Goal: Task Accomplishment & Management: Complete application form

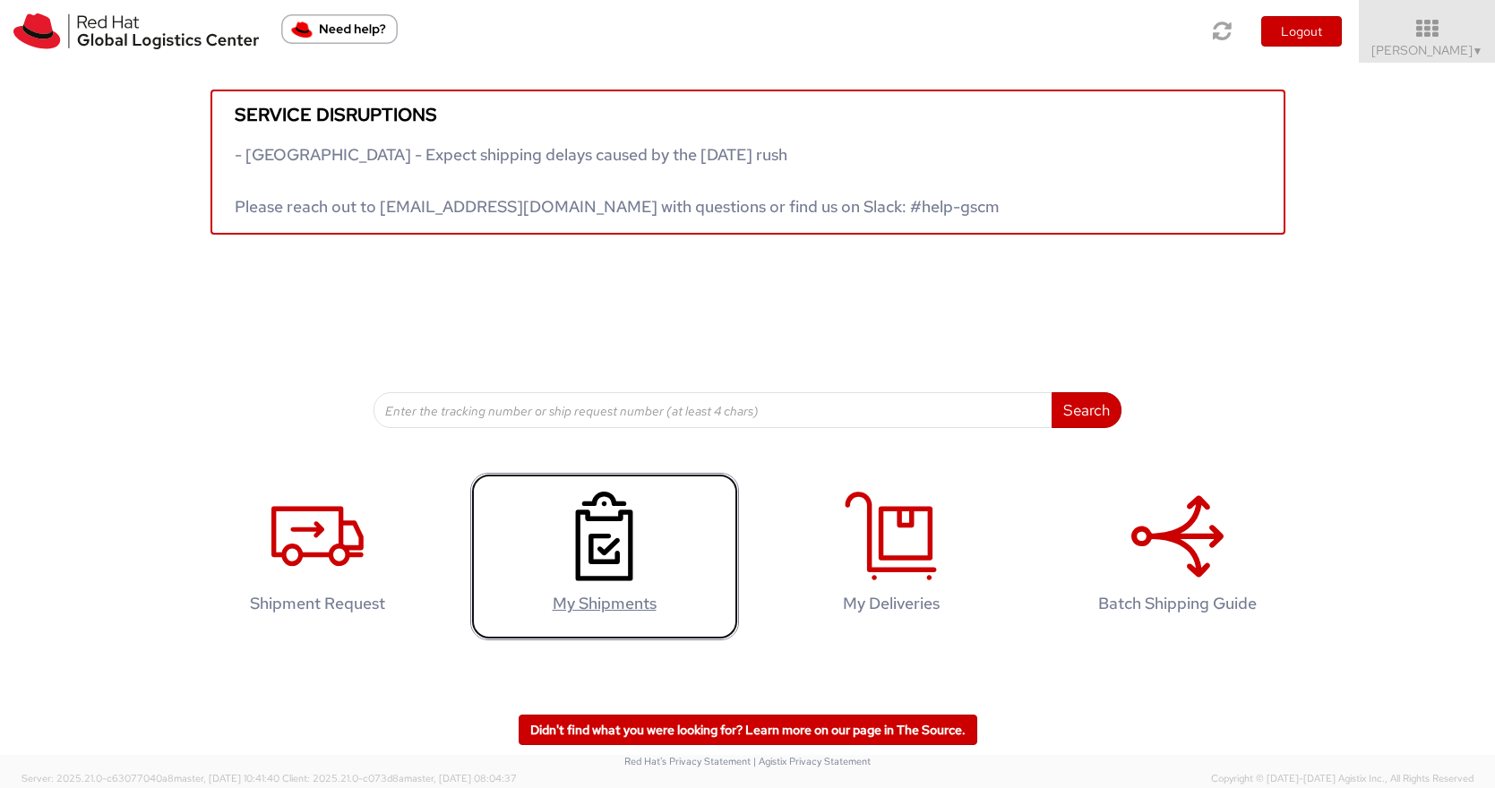
click at [592, 552] on use at bounding box center [603, 537] width 57 height 90
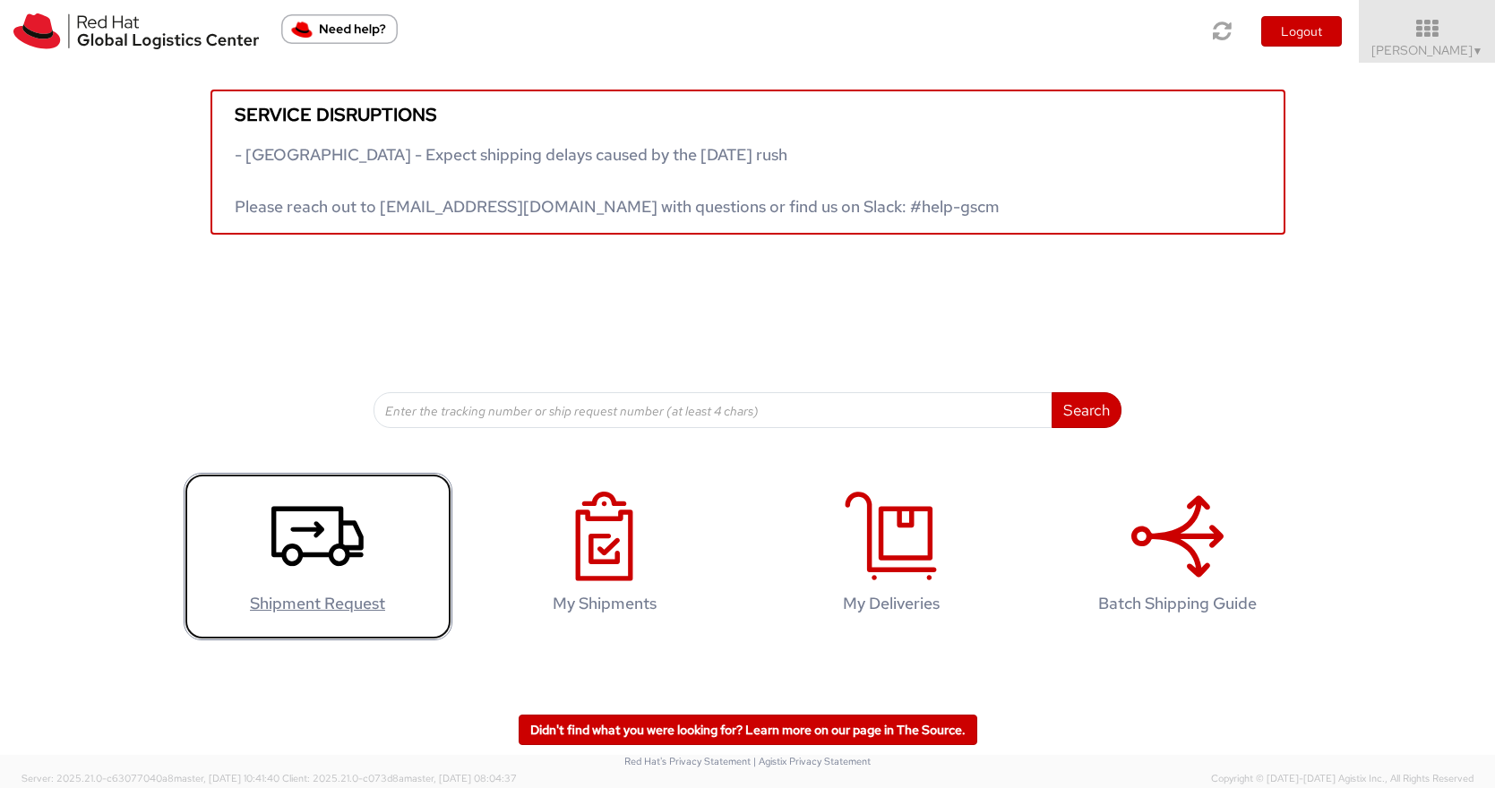
click at [323, 522] on icon at bounding box center [317, 537] width 92 height 90
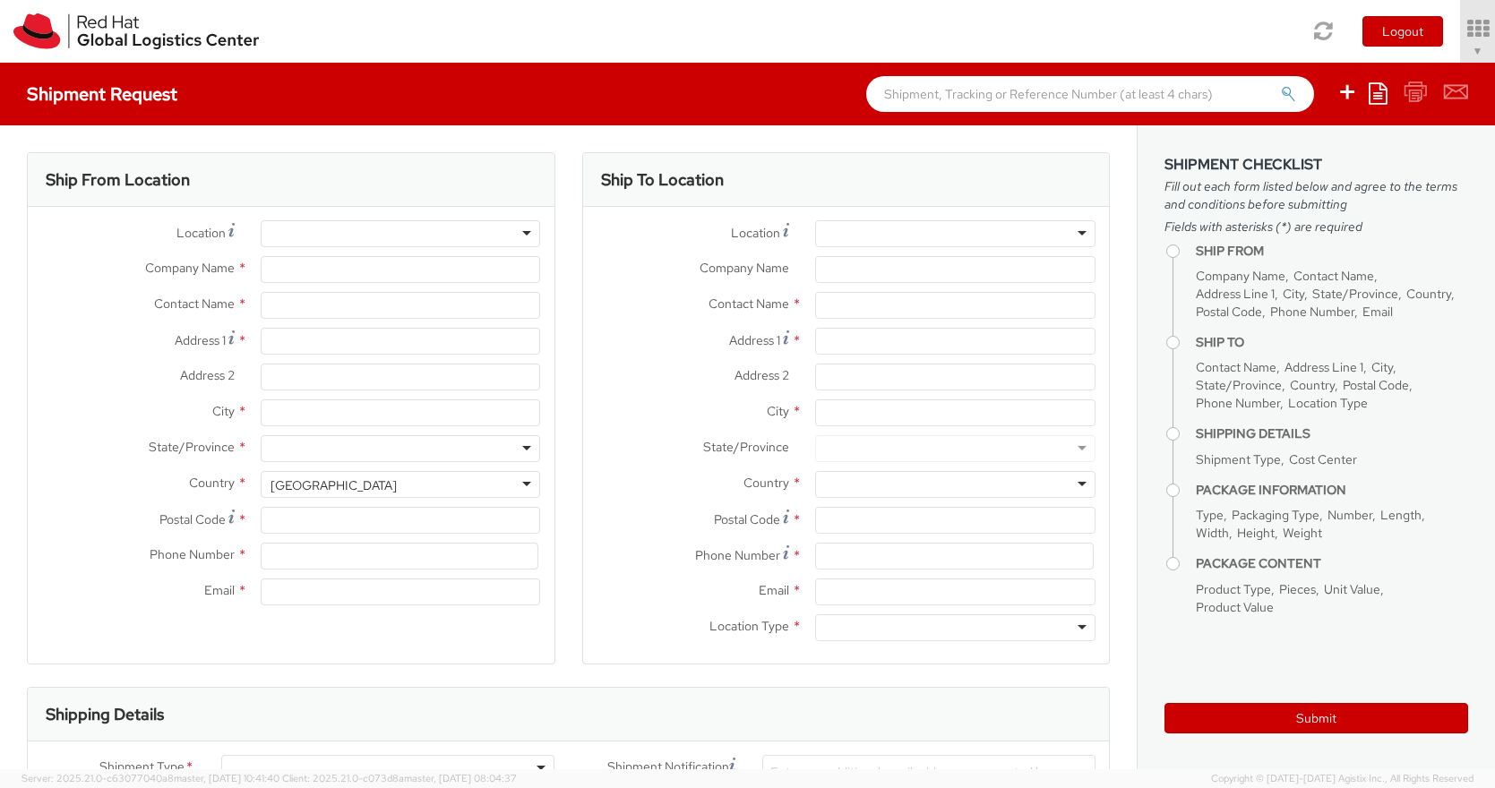
select select "538"
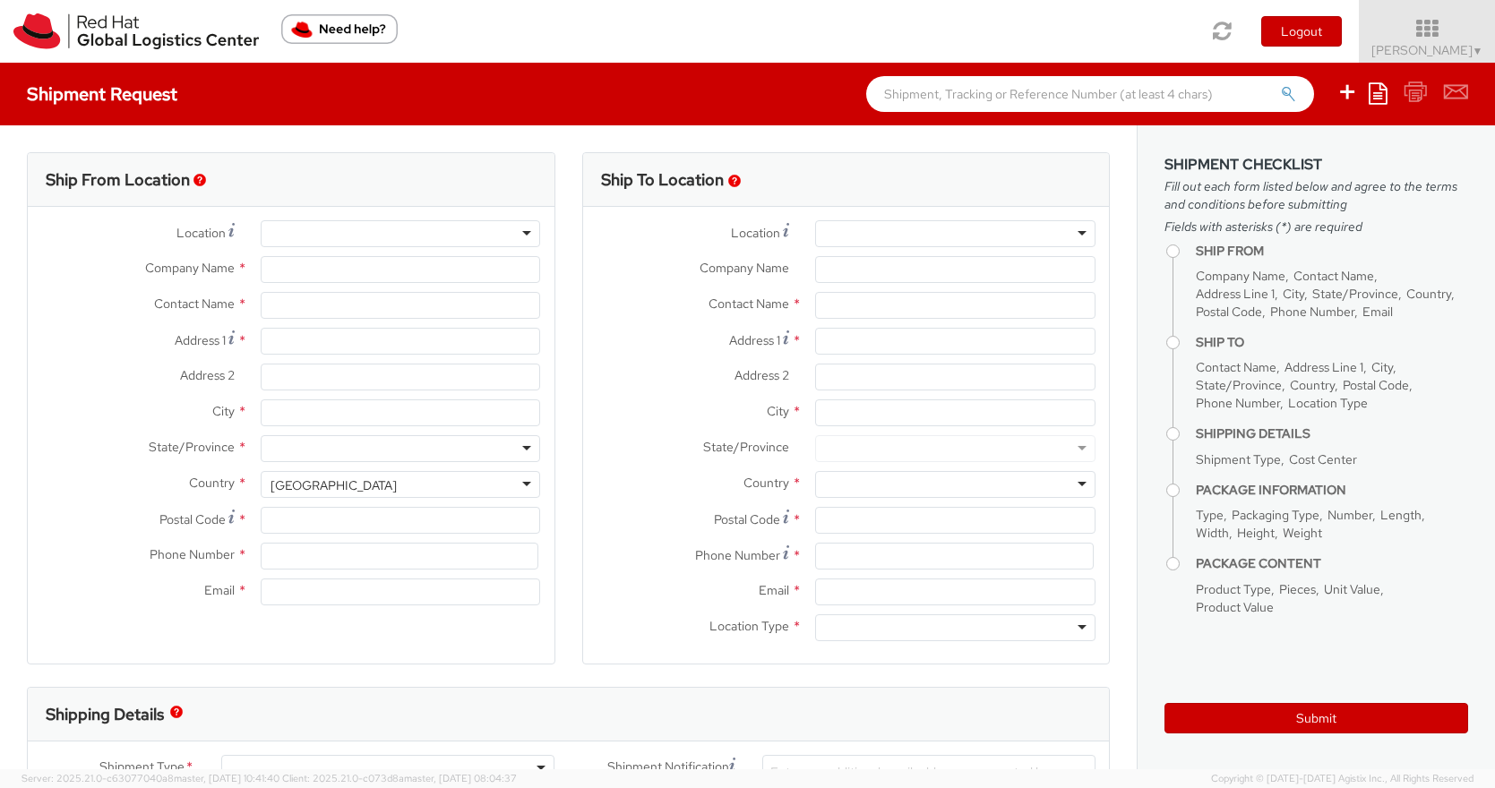
select select
click at [435, 267] on input "Company Name *" at bounding box center [401, 269] width 280 height 27
type input "Red Hat"
type input "[PERSON_NAME]"
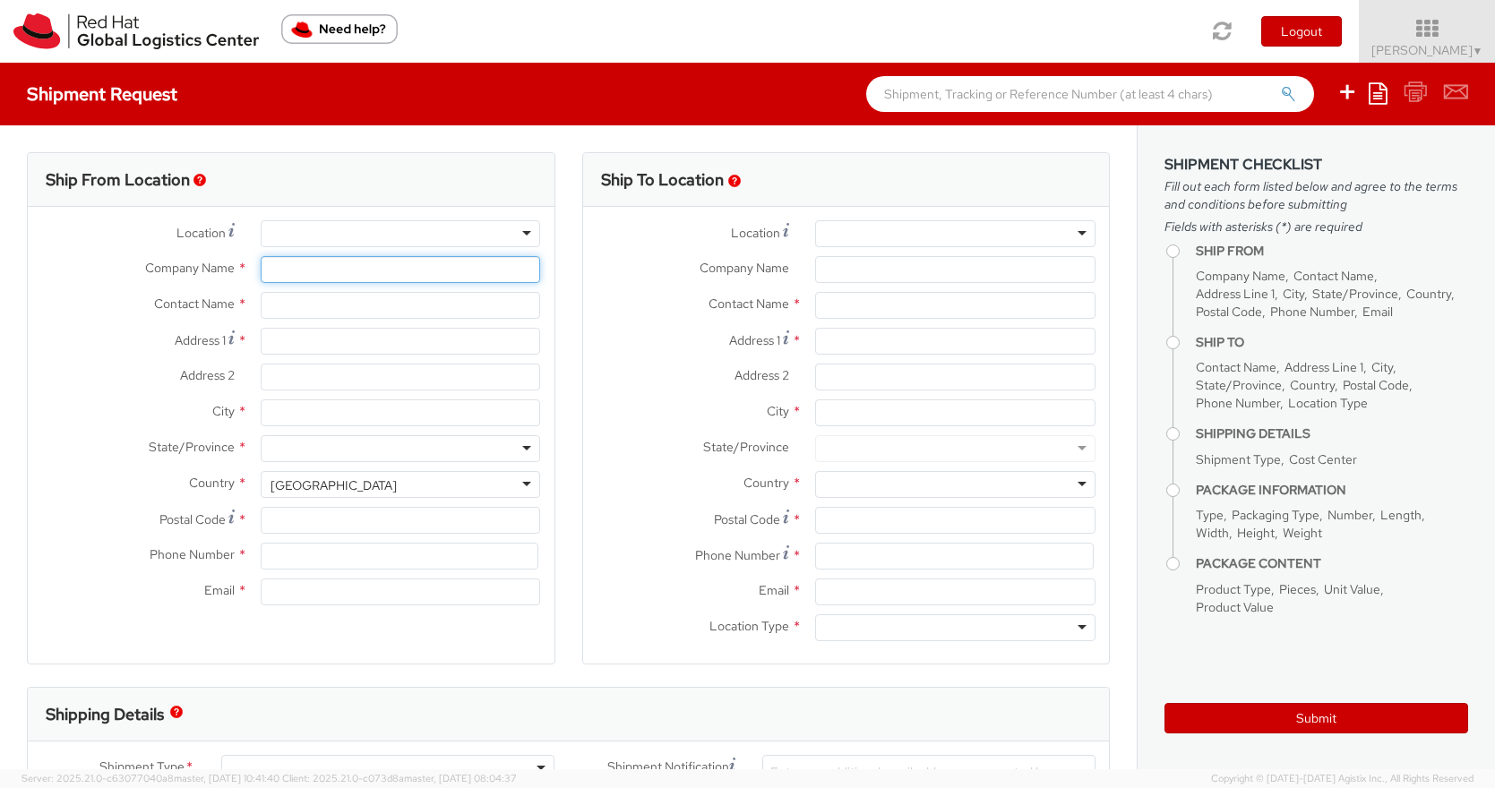
type input "[EMAIL_ADDRESS][DOMAIN_NAME]"
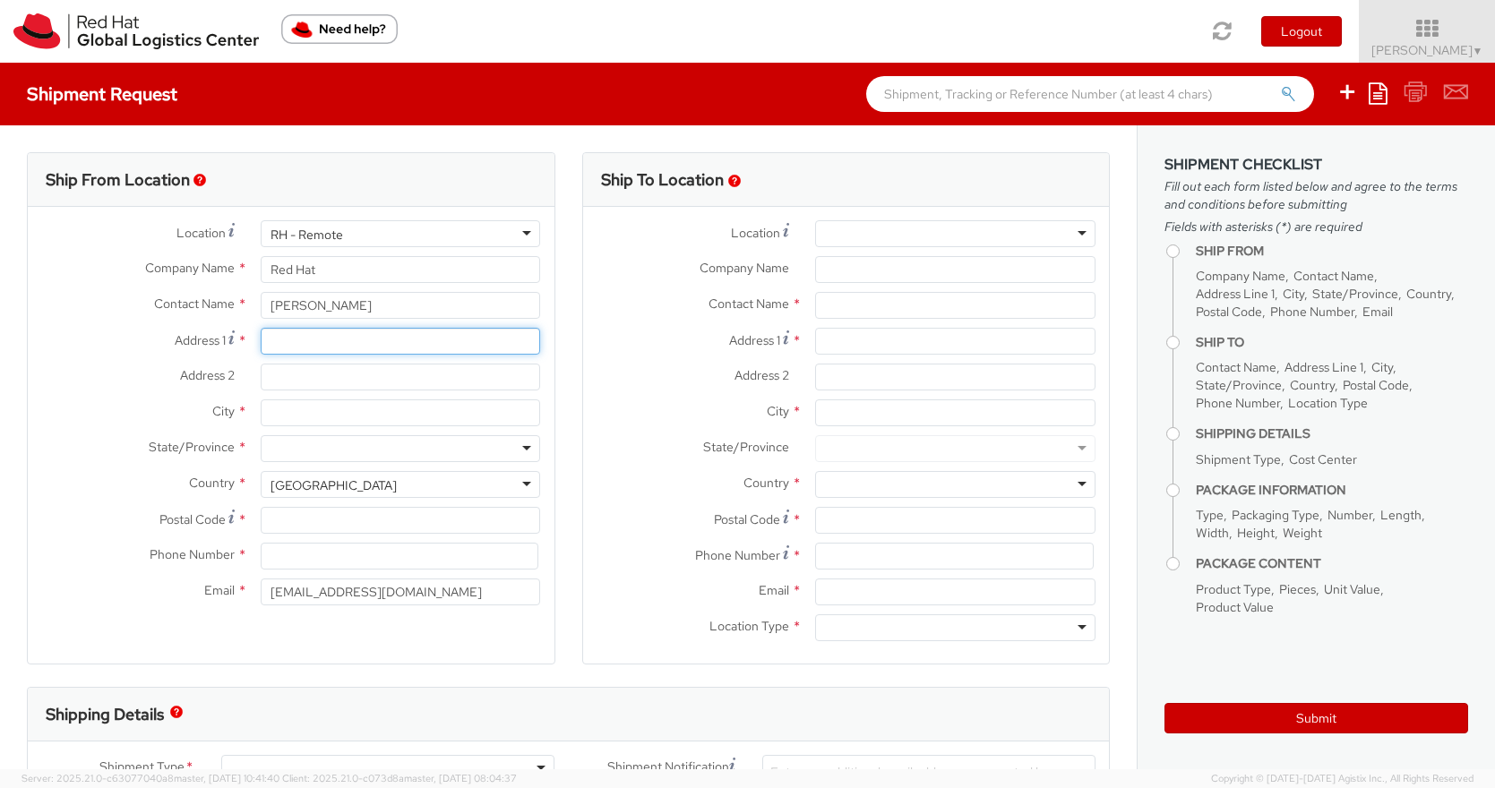
click at [396, 351] on input "Address 1 *" at bounding box center [401, 341] width 280 height 27
type input "[STREET_ADDRESS]"
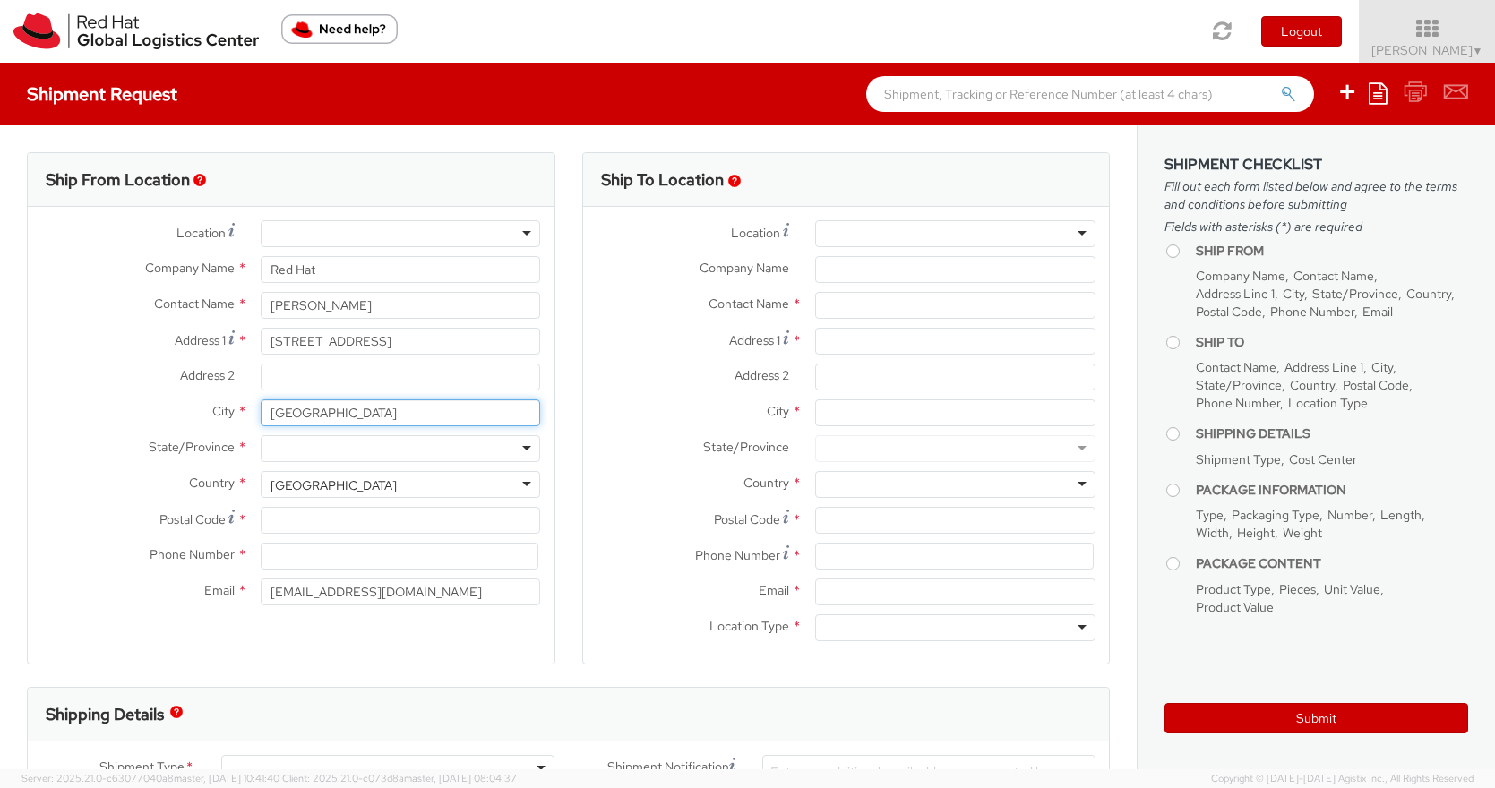
type input "[GEOGRAPHIC_DATA]"
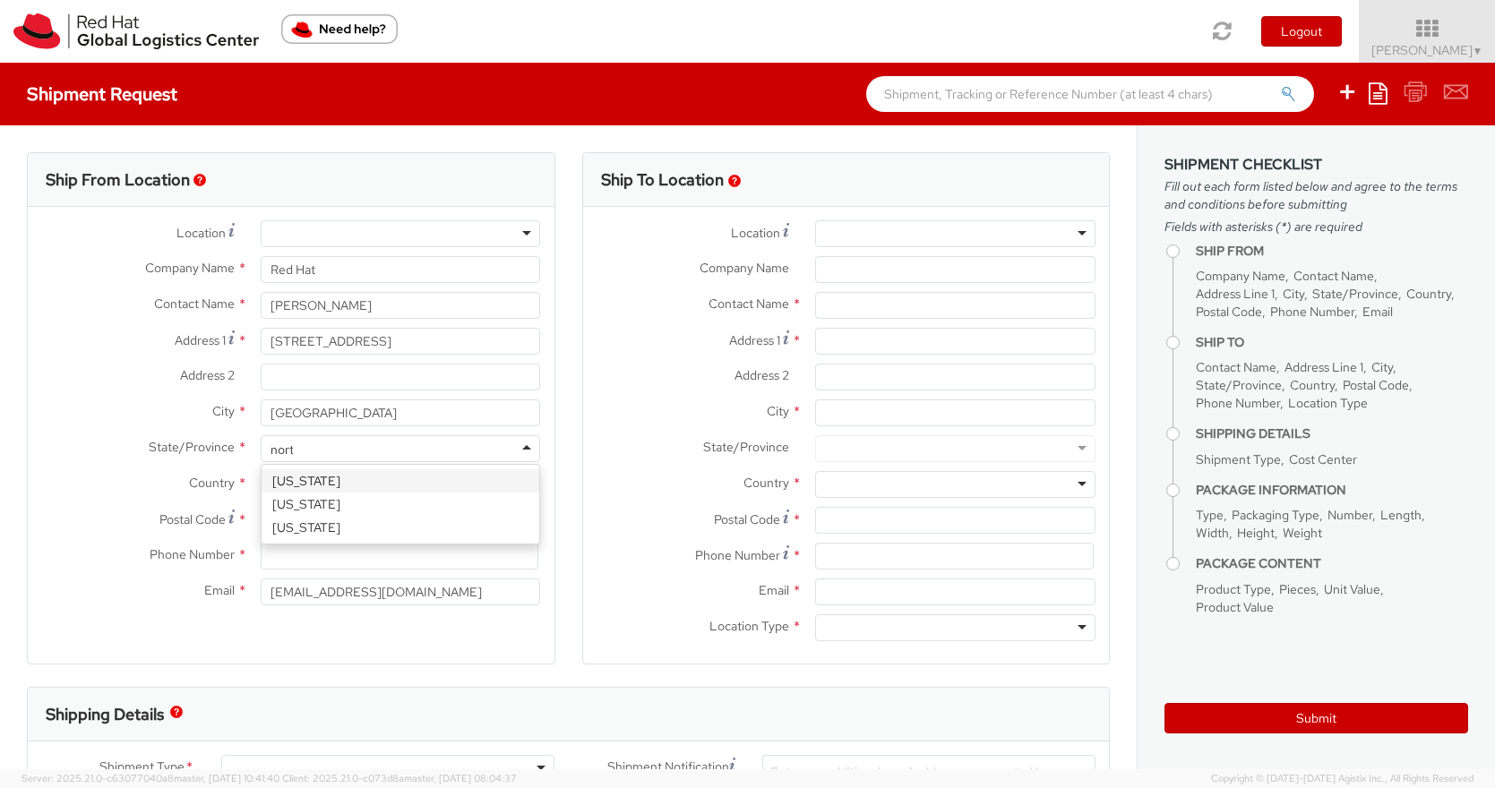
type input "north"
click at [321, 525] on input "Postal Code *" at bounding box center [401, 520] width 280 height 27
type input "27601"
type input "9197714123"
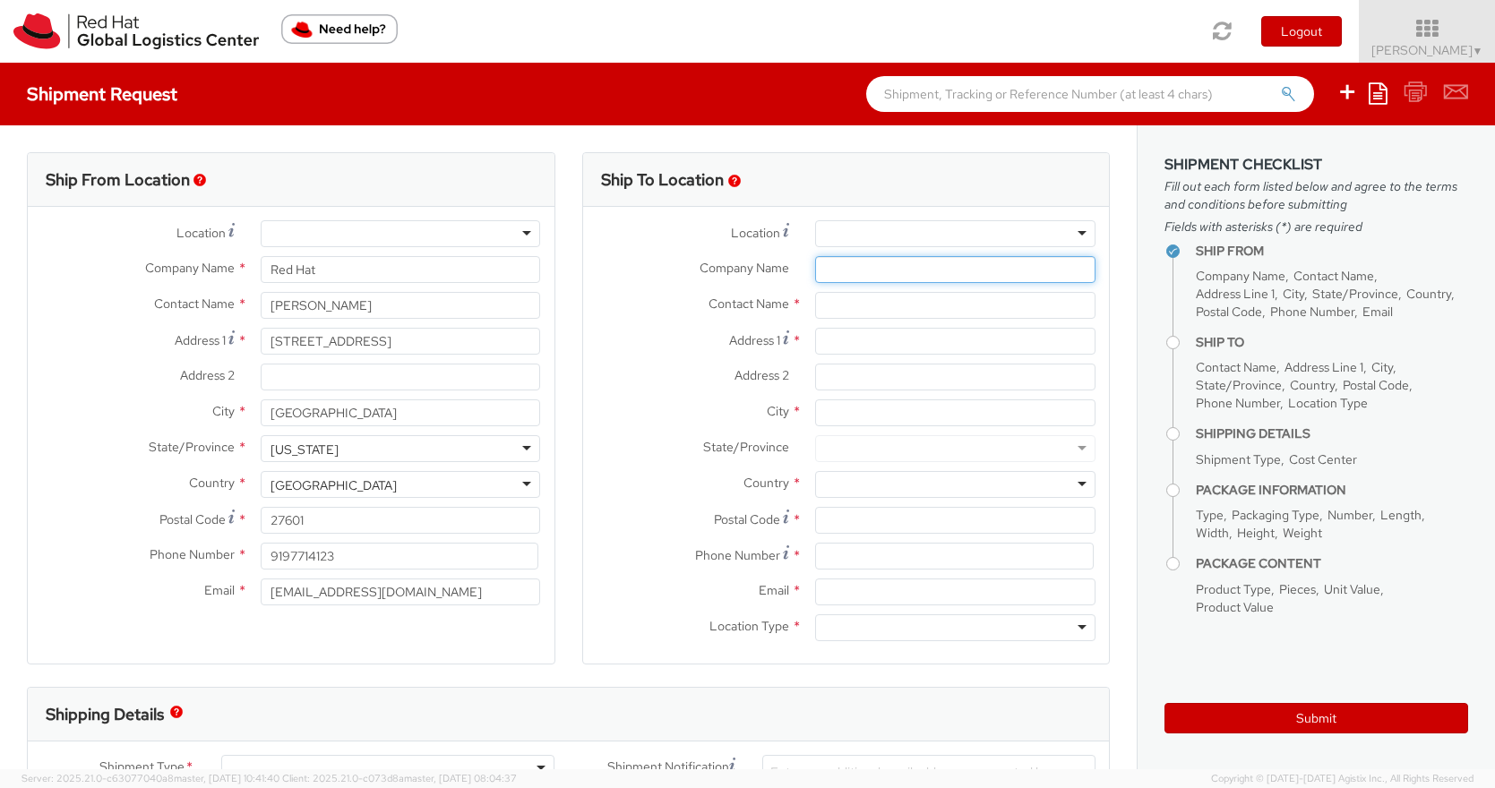
click at [910, 270] on input "Company Name *" at bounding box center [955, 269] width 280 height 27
type input "[GEOGRAPHIC_DATA][PERSON_NAME]"
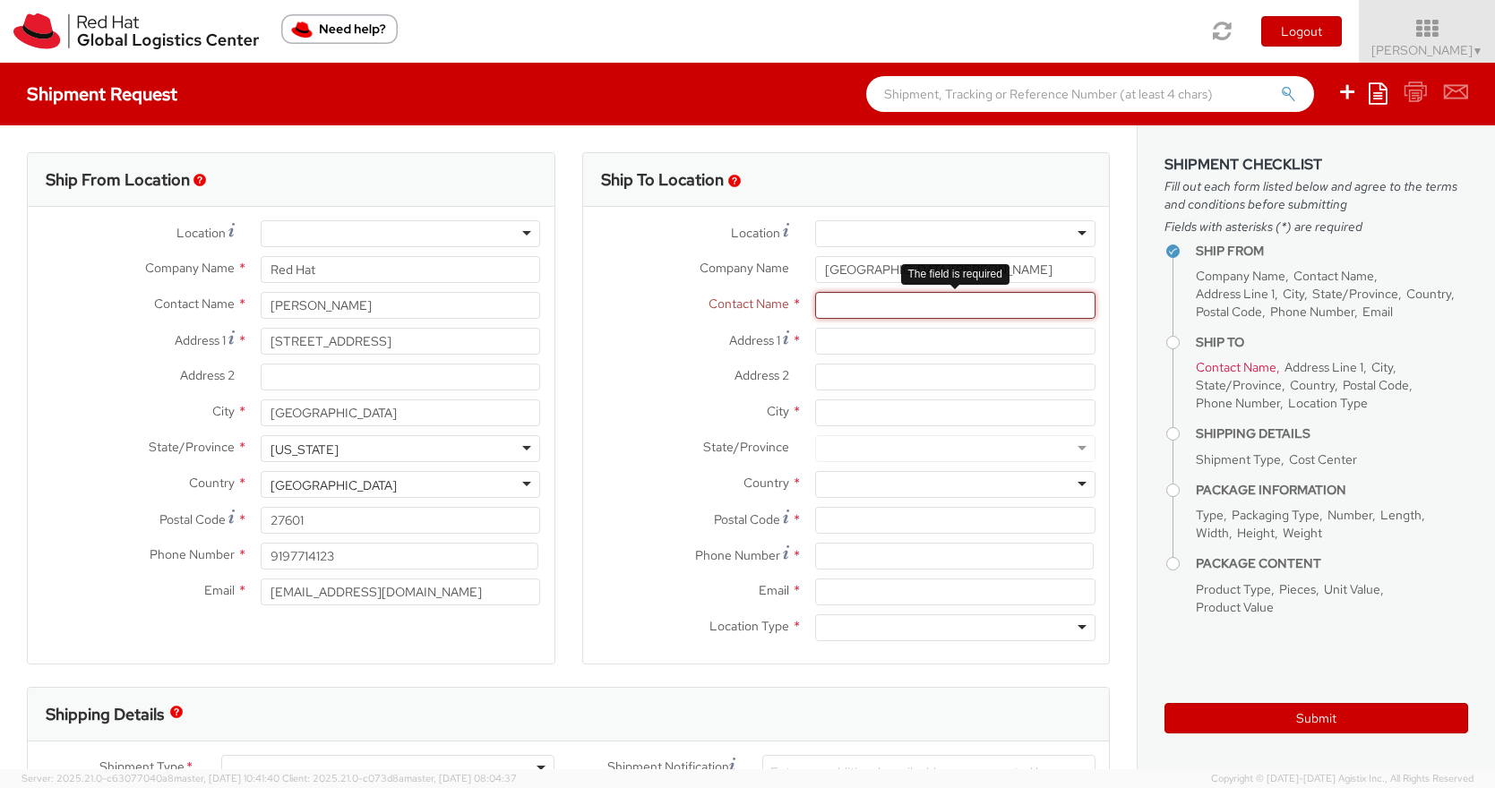
paste input "[PERSON_NAME]"
type input "[PERSON_NAME]"
click at [846, 338] on input "Address 1 *" at bounding box center [955, 341] width 280 height 27
paste input "[STREET_ADDRESS]"
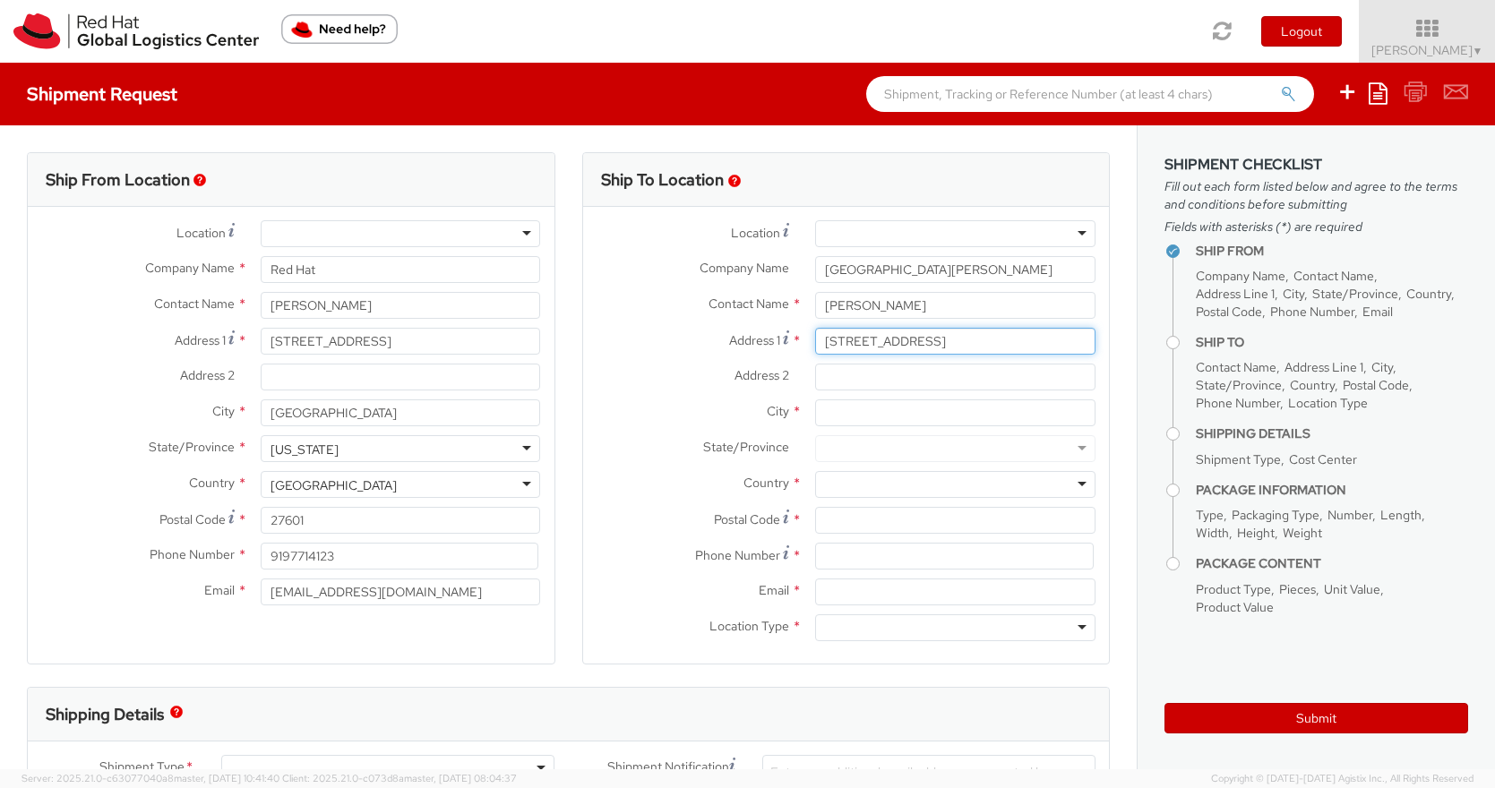
type input "[STREET_ADDRESS]"
click at [839, 409] on input "City *" at bounding box center [955, 412] width 280 height 27
type input "League City"
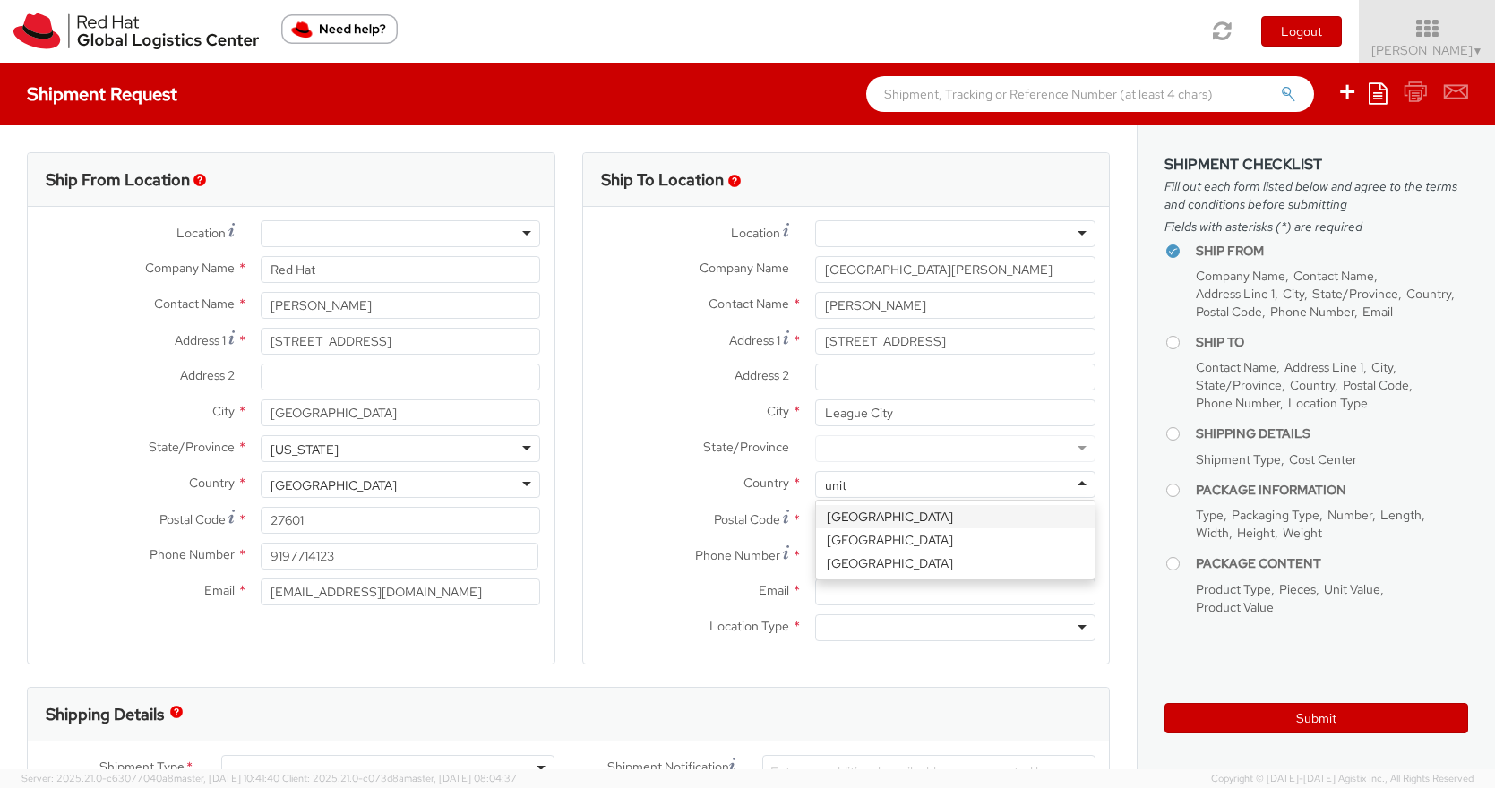
type input "unite"
click at [877, 448] on div at bounding box center [955, 448] width 280 height 27
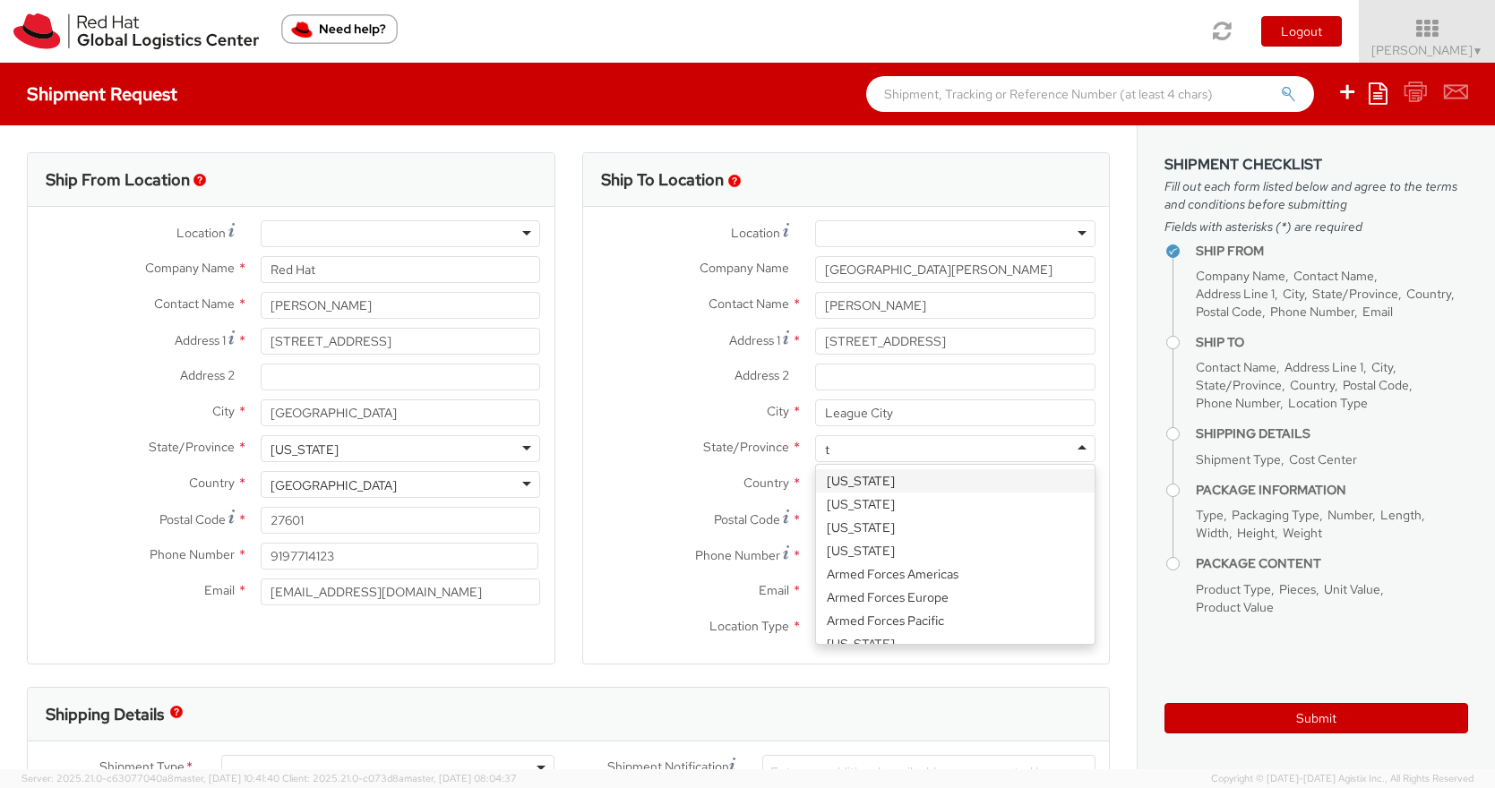
type input "te"
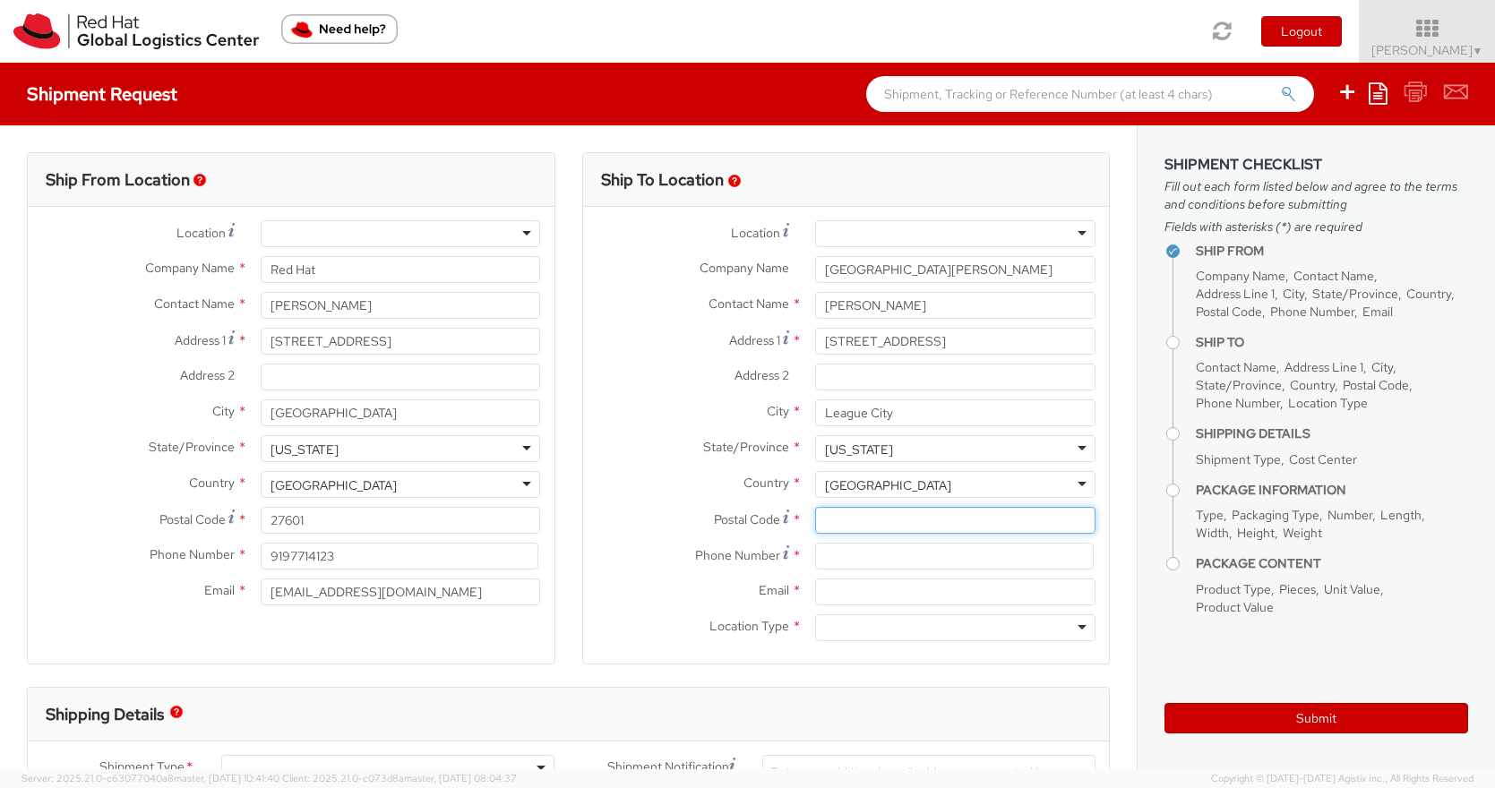
click at [846, 519] on input "Postal Code *" at bounding box center [955, 520] width 280 height 27
paste input "[STREET_ADDRESS]"
type input "2"
type input "77573"
type input "9197714123"
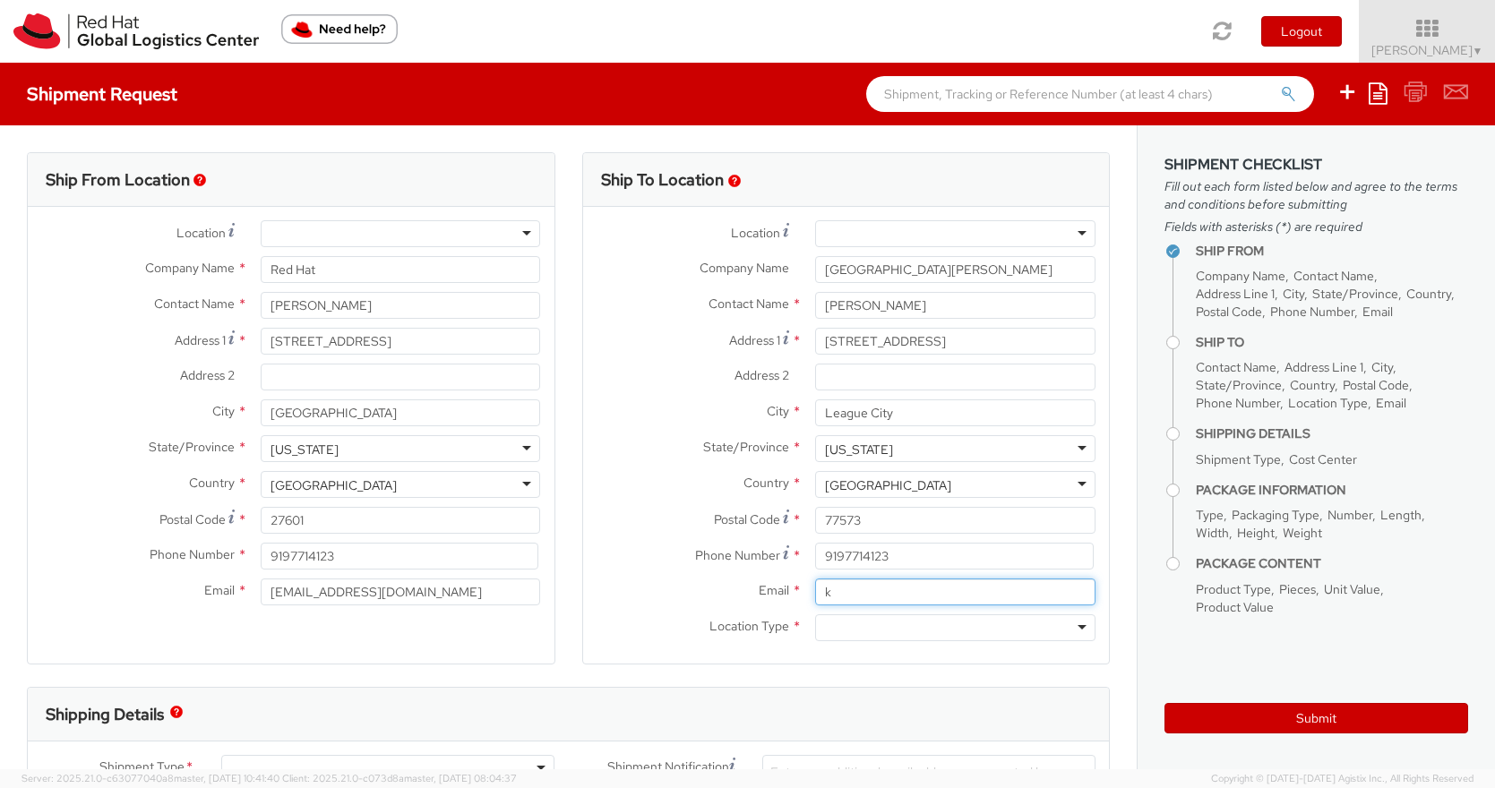
type input "k"
paste input "[PERSON_NAME][EMAIL_ADDRESS][PERSON_NAME][DOMAIN_NAME]"
type input "[PERSON_NAME][EMAIL_ADDRESS][PERSON_NAME][DOMAIN_NAME]"
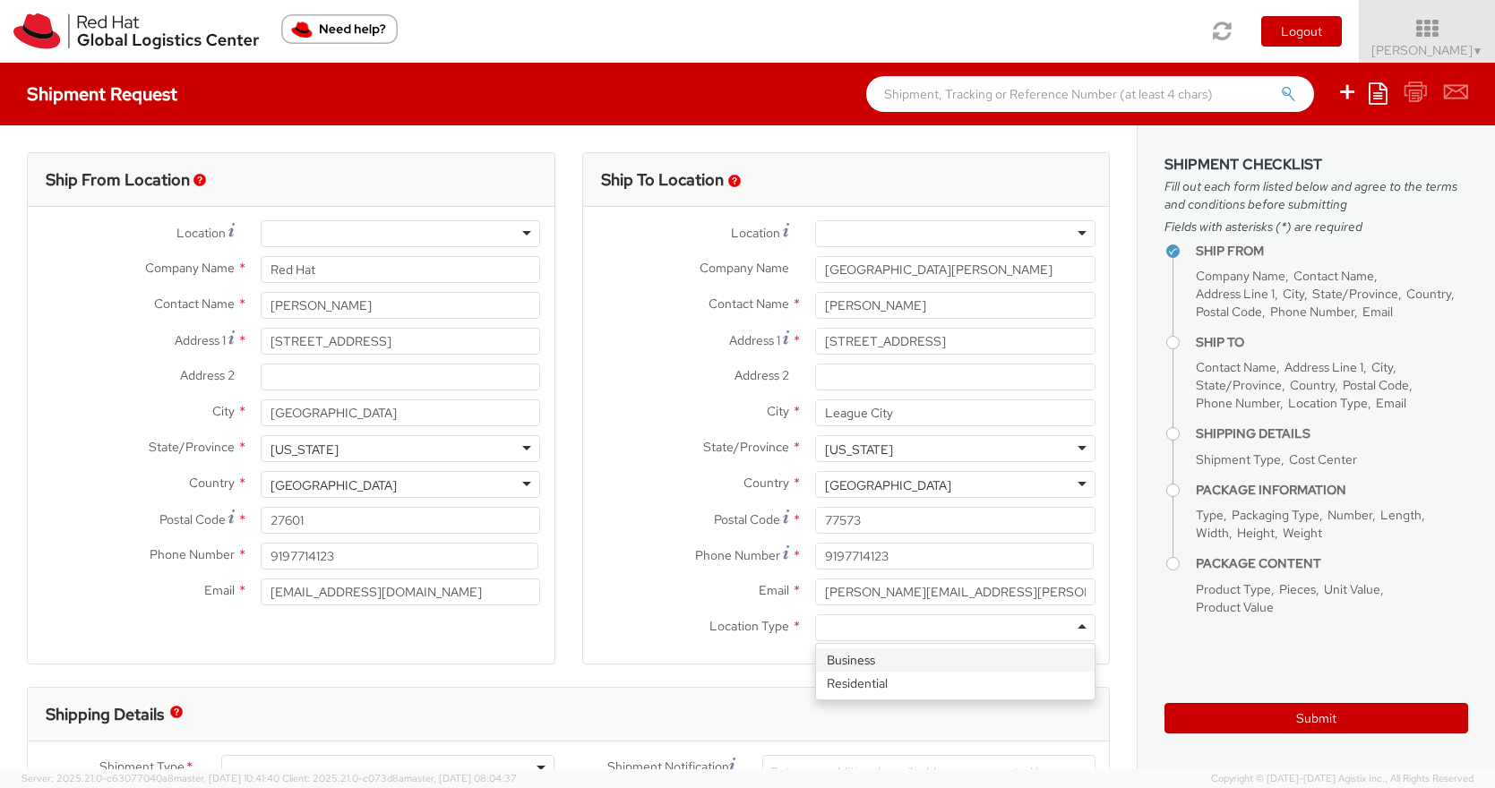
click at [872, 629] on div at bounding box center [955, 627] width 280 height 27
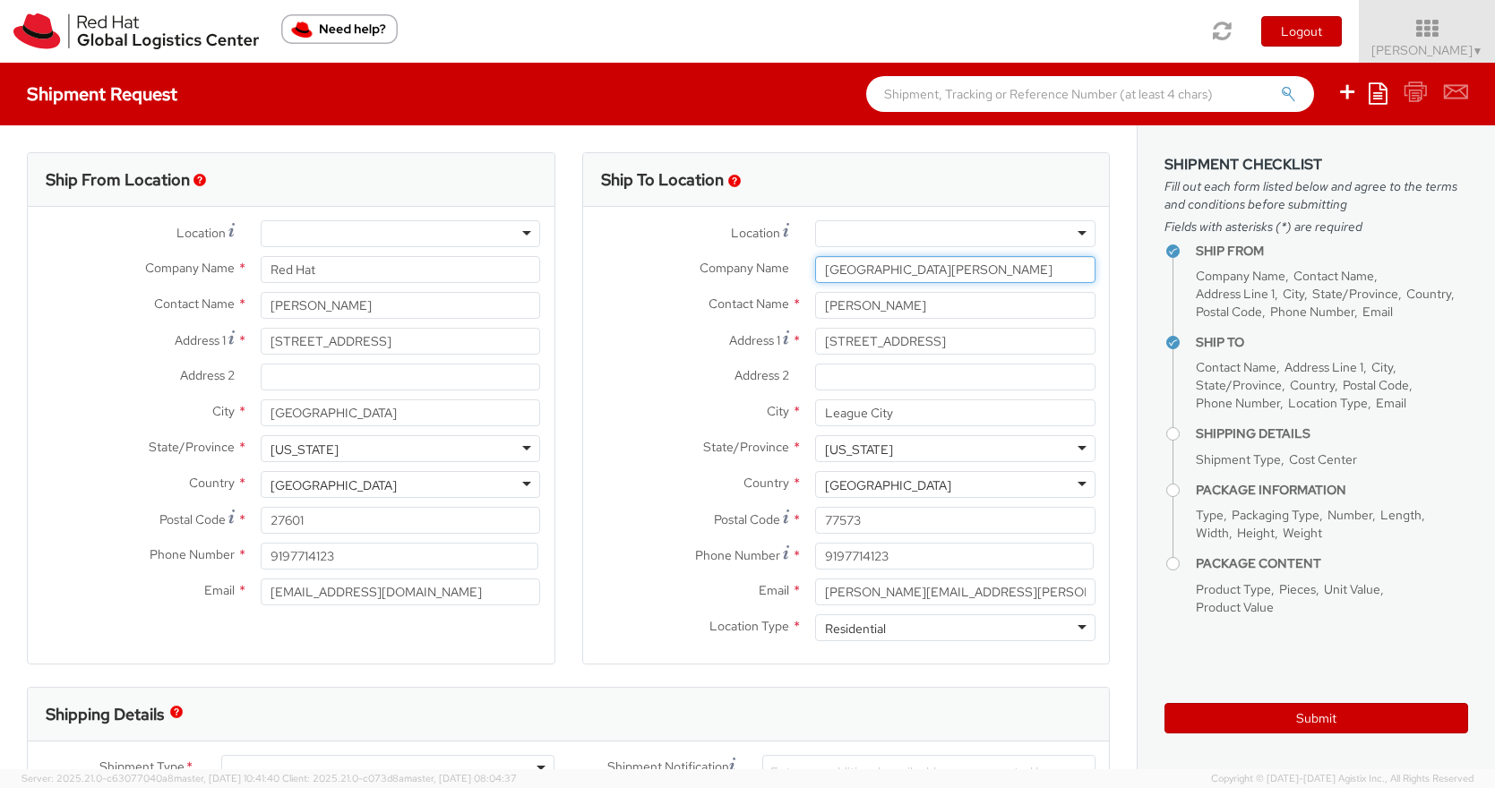
click at [1012, 272] on input "[GEOGRAPHIC_DATA][PERSON_NAME]" at bounding box center [955, 269] width 280 height 27
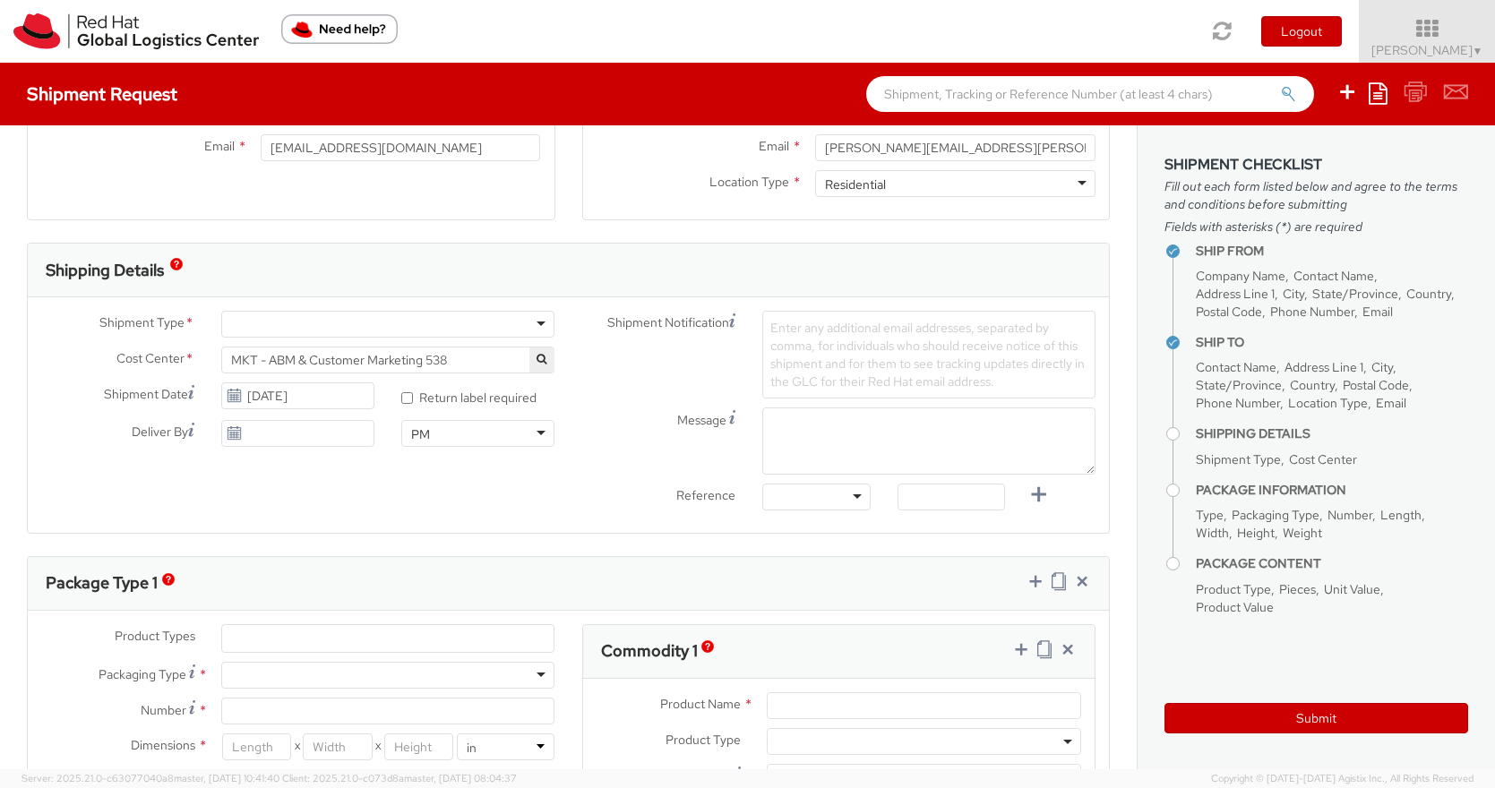
scroll to position [450, 0]
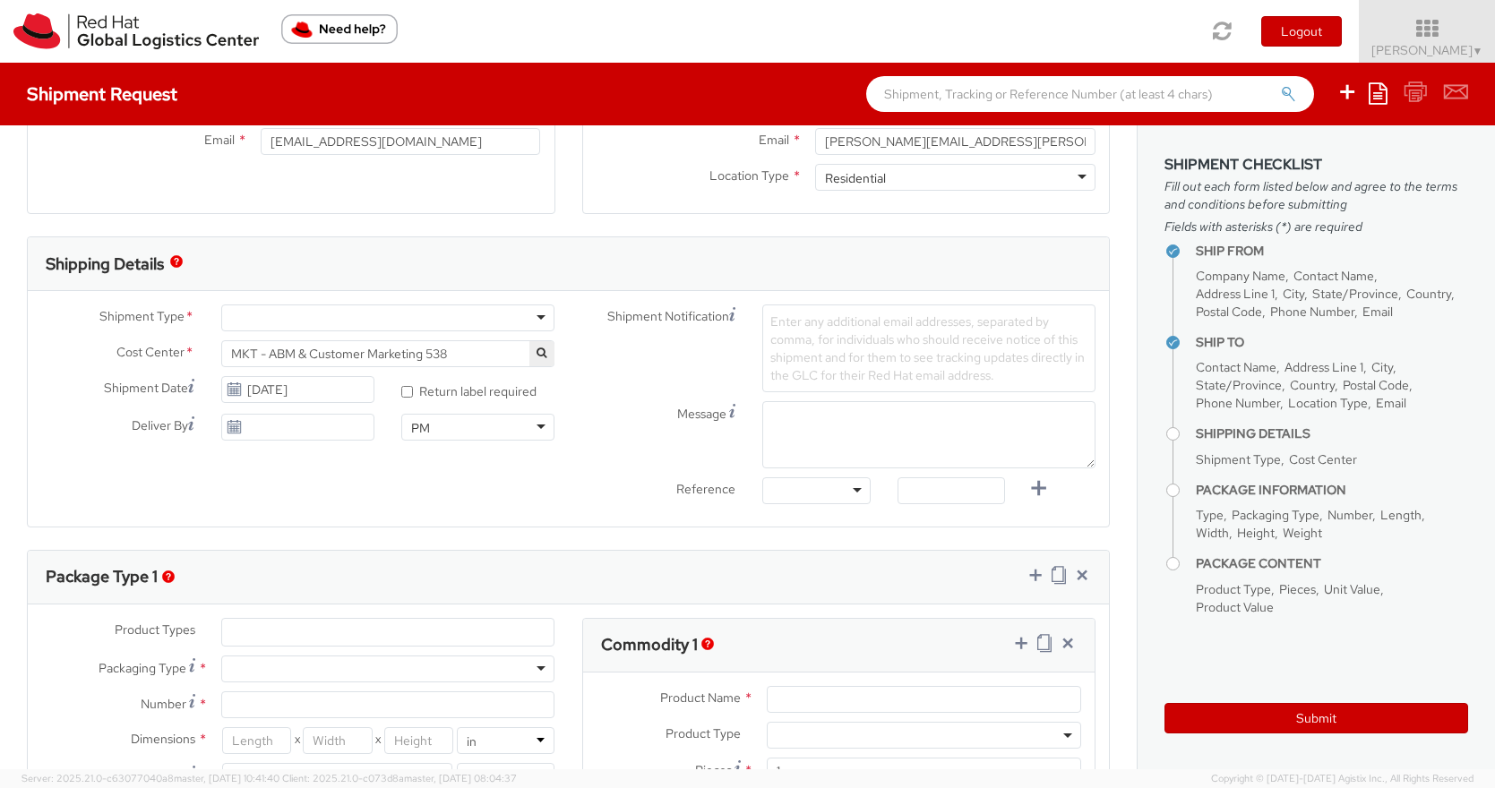
type input "NASA JSC"
click at [492, 319] on div at bounding box center [387, 317] width 333 height 27
click at [328, 385] on input "[DATE]" at bounding box center [297, 389] width 153 height 27
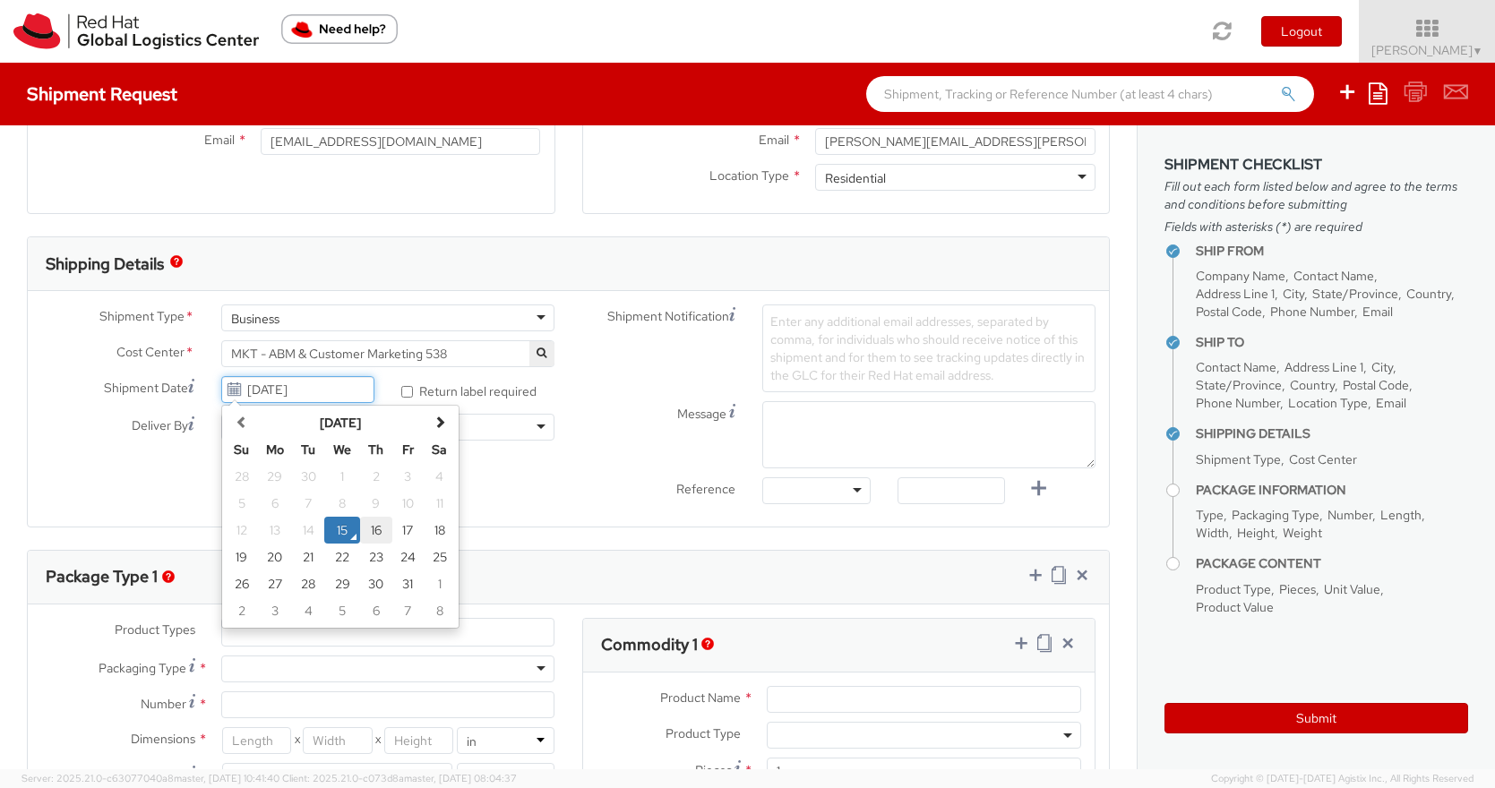
click at [381, 523] on td "16" at bounding box center [376, 530] width 32 height 27
type input "[DATE]"
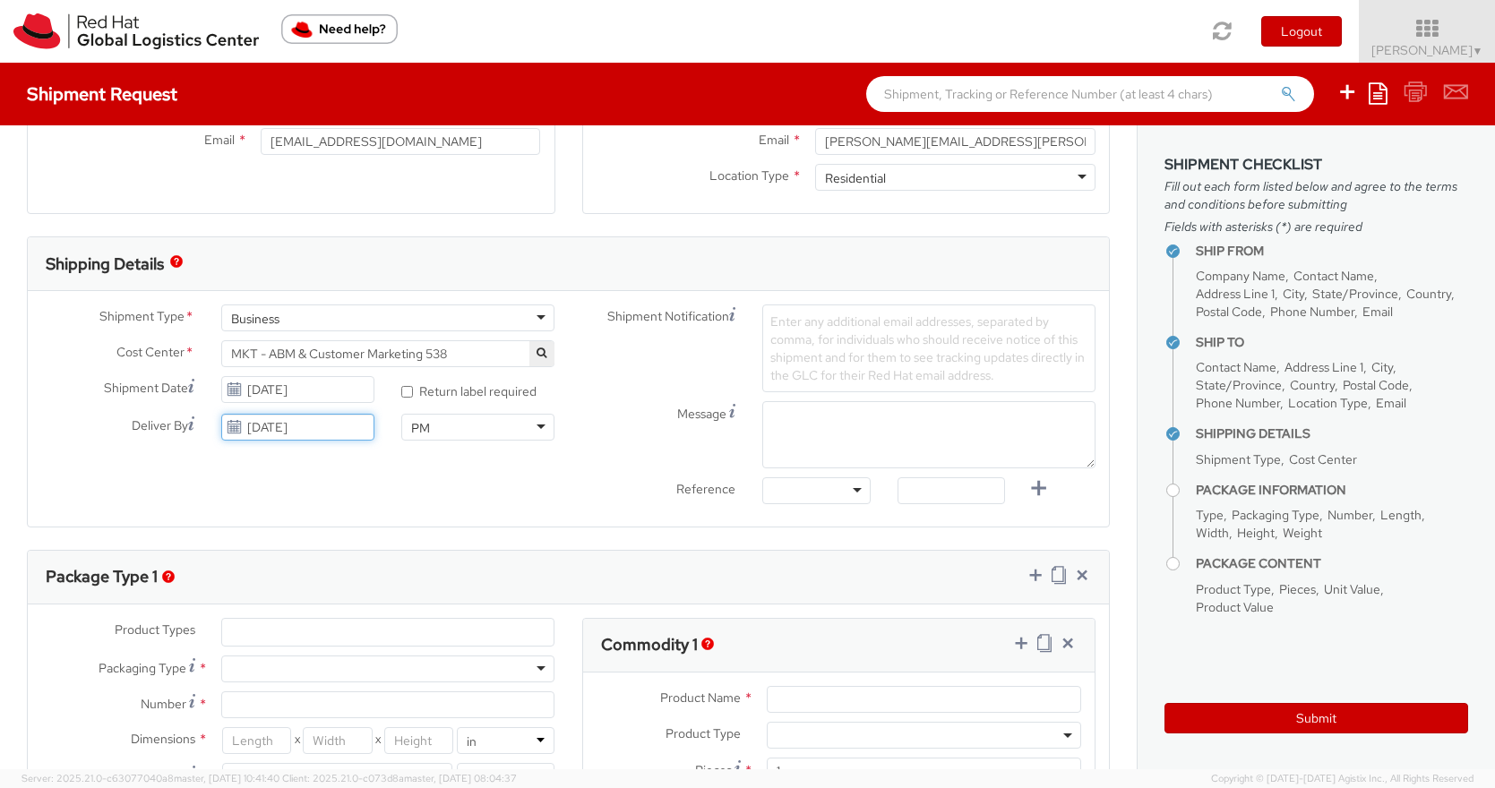
click at [290, 416] on input "[DATE]" at bounding box center [297, 427] width 153 height 27
click at [306, 588] on td "21" at bounding box center [309, 594] width 32 height 27
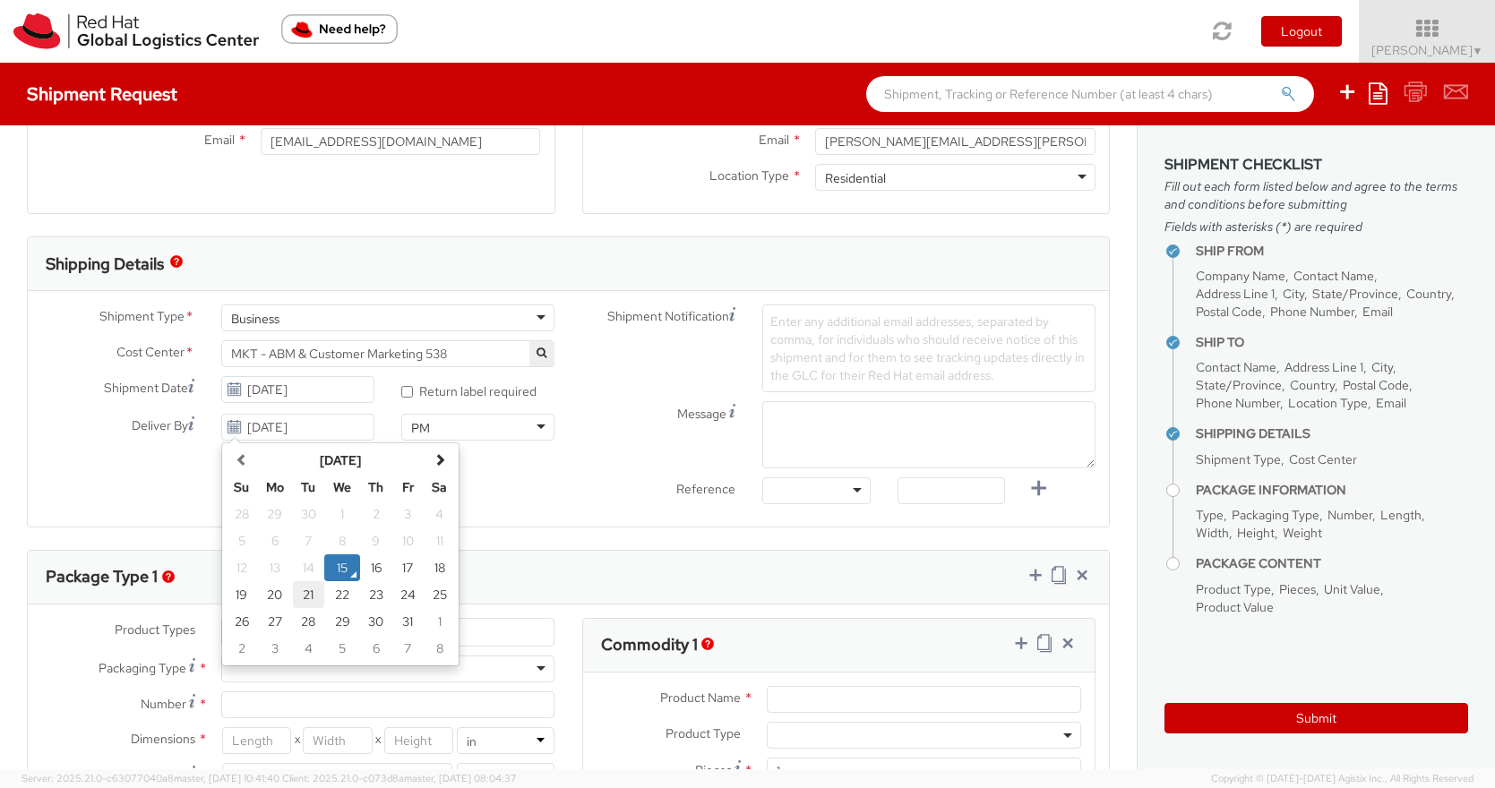
type input "[DATE]"
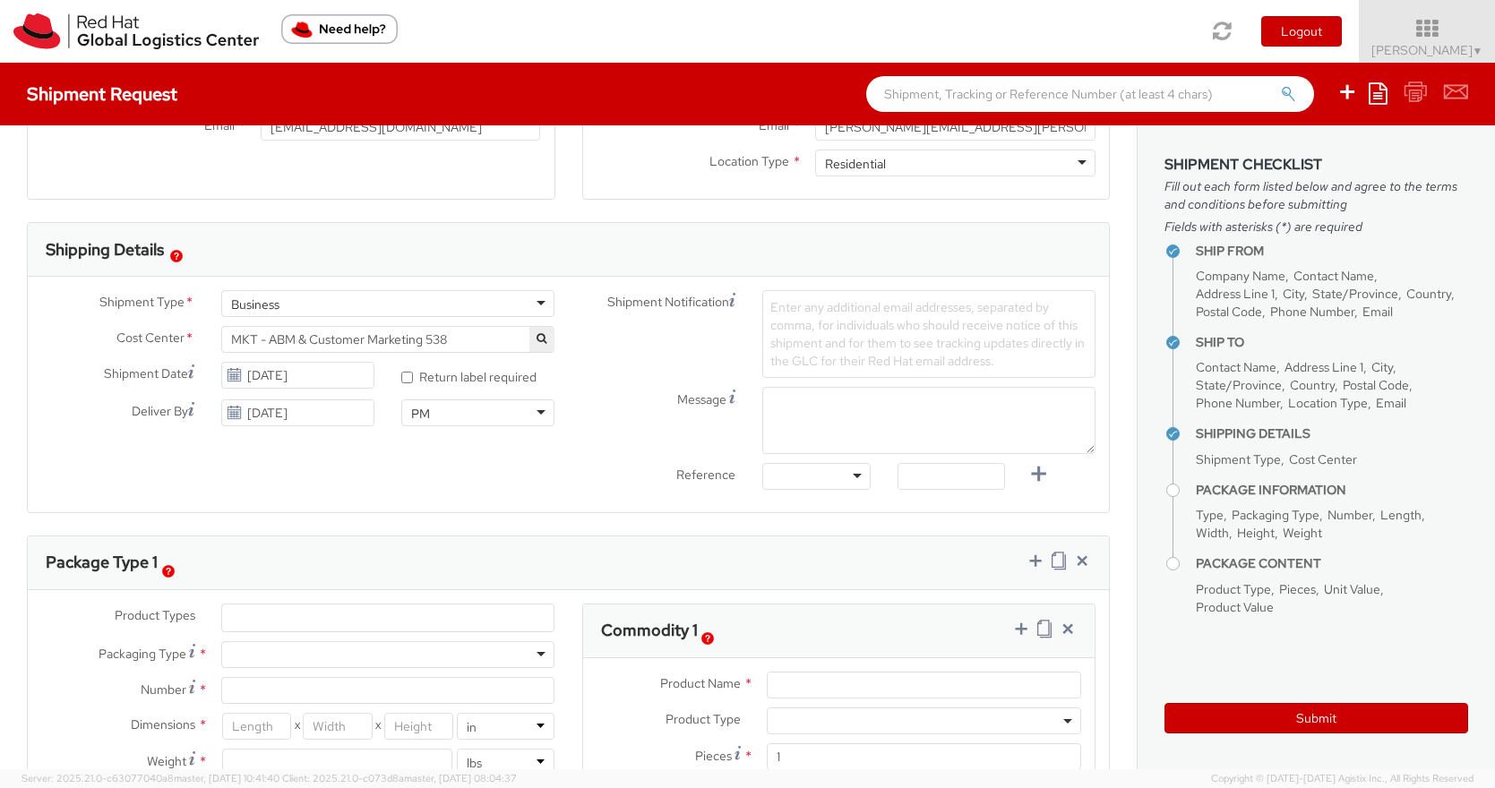
scroll to position [456, 0]
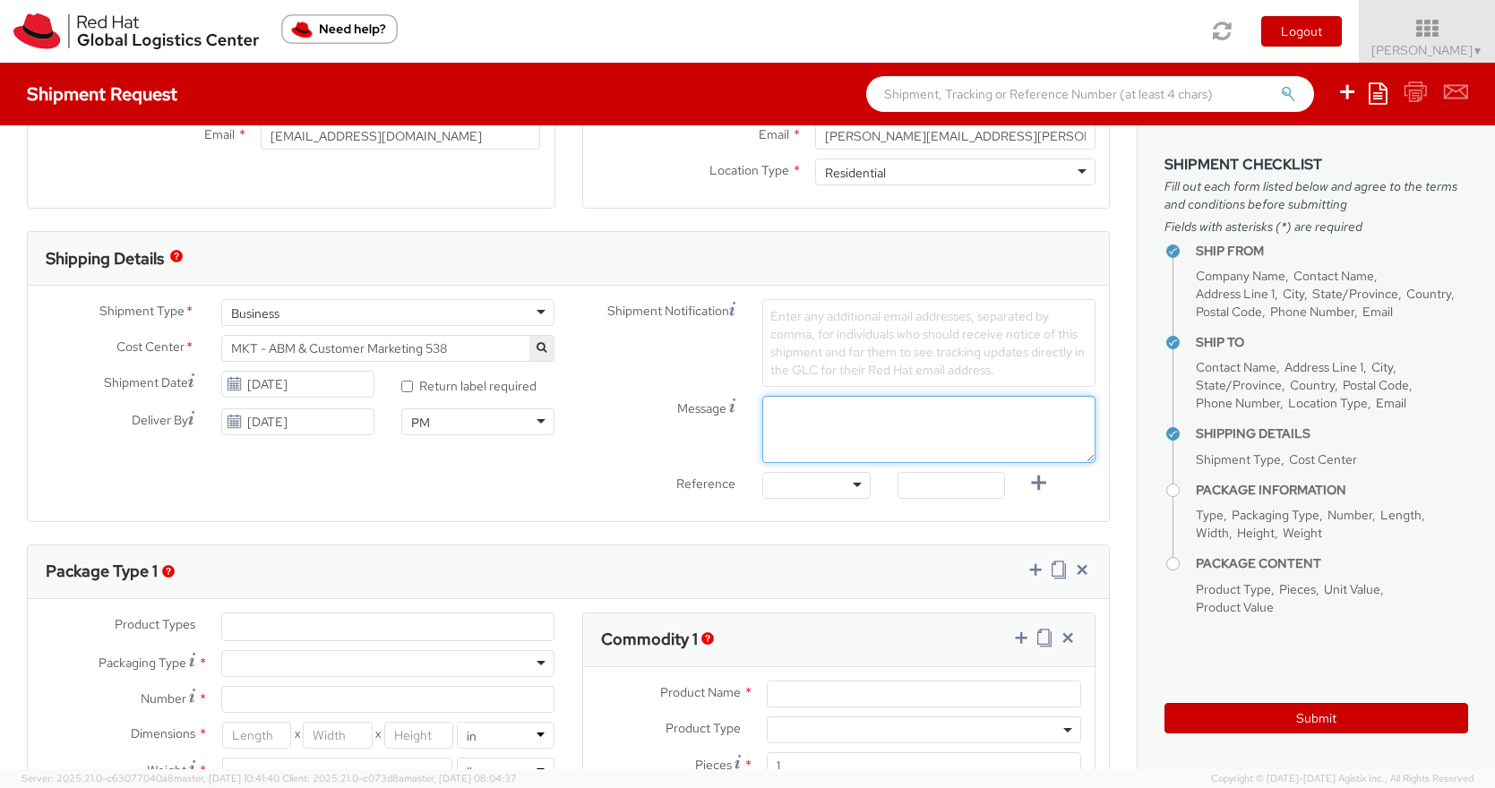
click at [802, 416] on textarea "Message" at bounding box center [928, 429] width 333 height 67
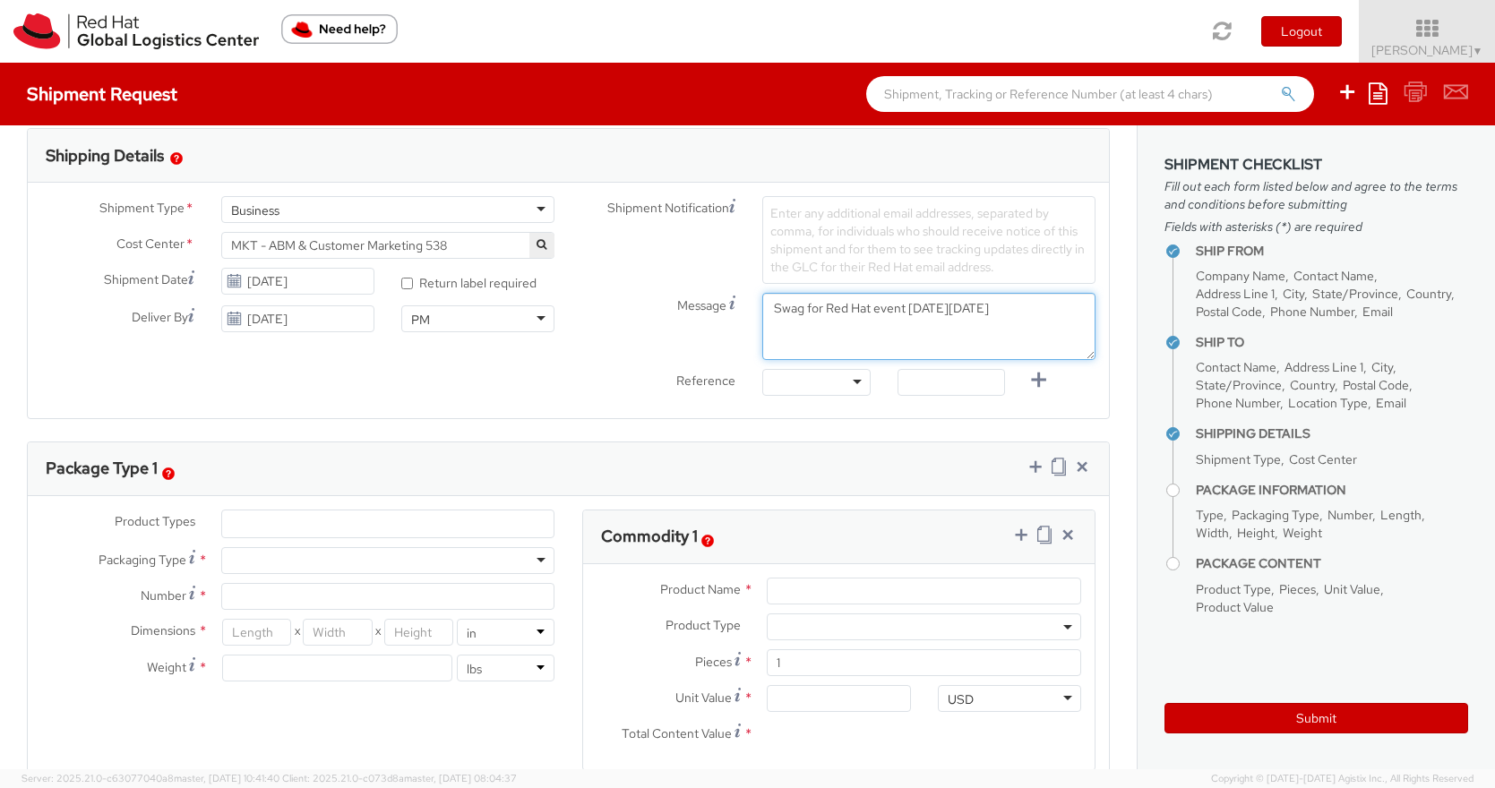
scroll to position [561, 0]
type textarea "Swag for Red Hat event [DATE][DATE]"
click at [349, 555] on div at bounding box center [387, 558] width 333 height 27
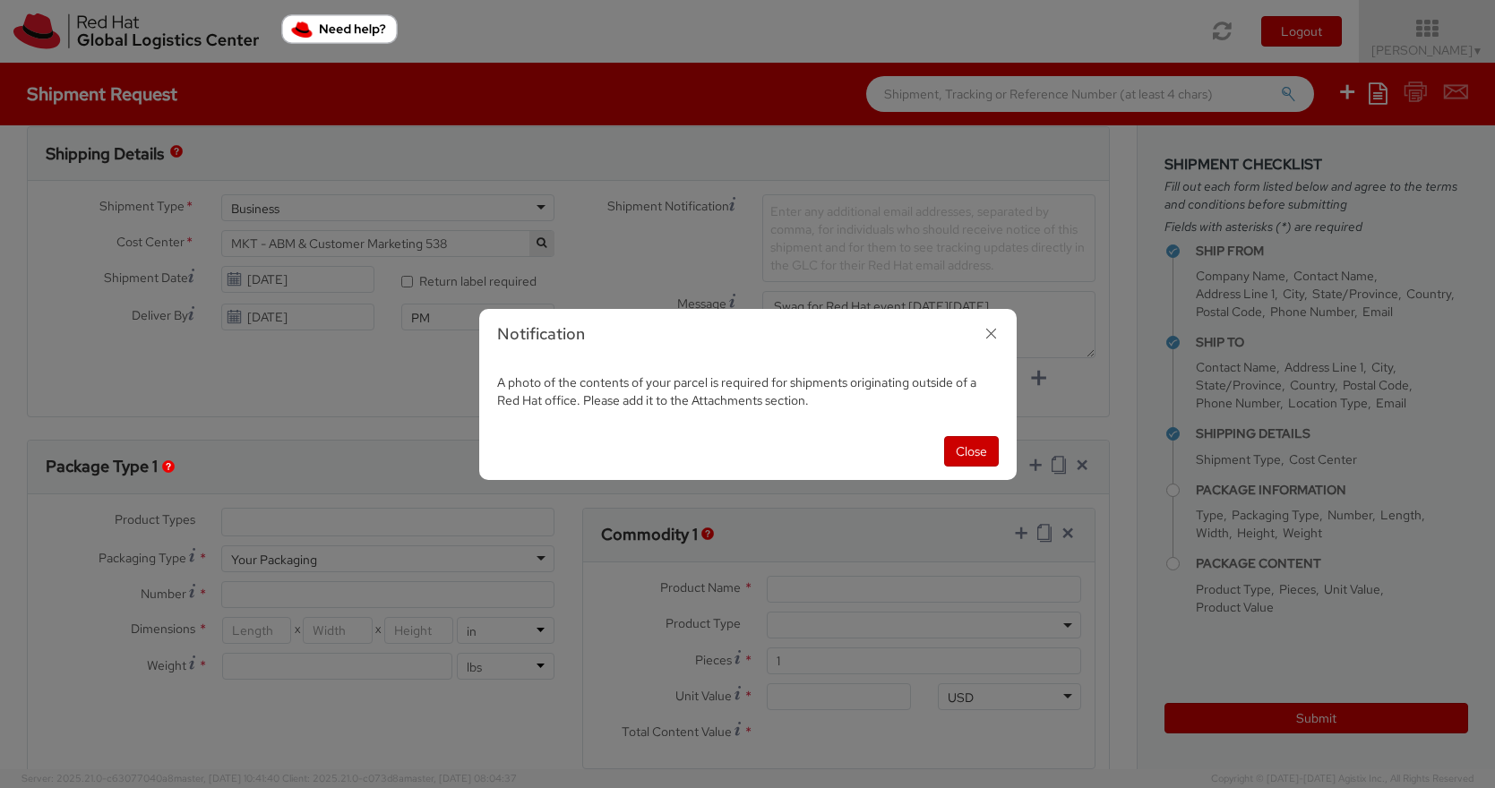
click at [941, 438] on div "Close" at bounding box center [747, 451] width 537 height 57
click at [979, 444] on button "Close" at bounding box center [971, 451] width 55 height 30
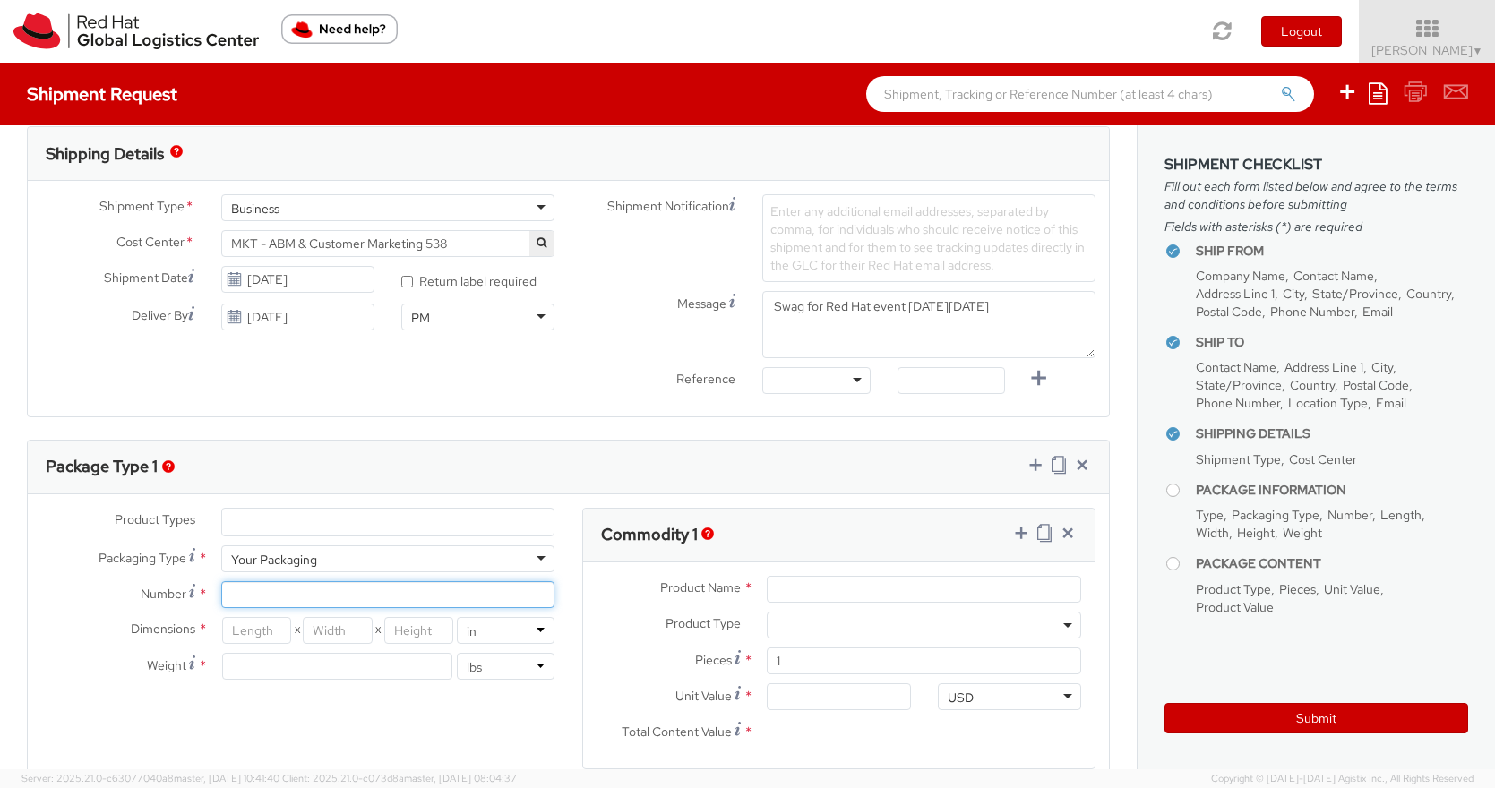
click at [398, 596] on input "Number *" at bounding box center [387, 594] width 333 height 27
type input "1"
click at [269, 631] on input "number" at bounding box center [256, 630] width 69 height 27
type input "12"
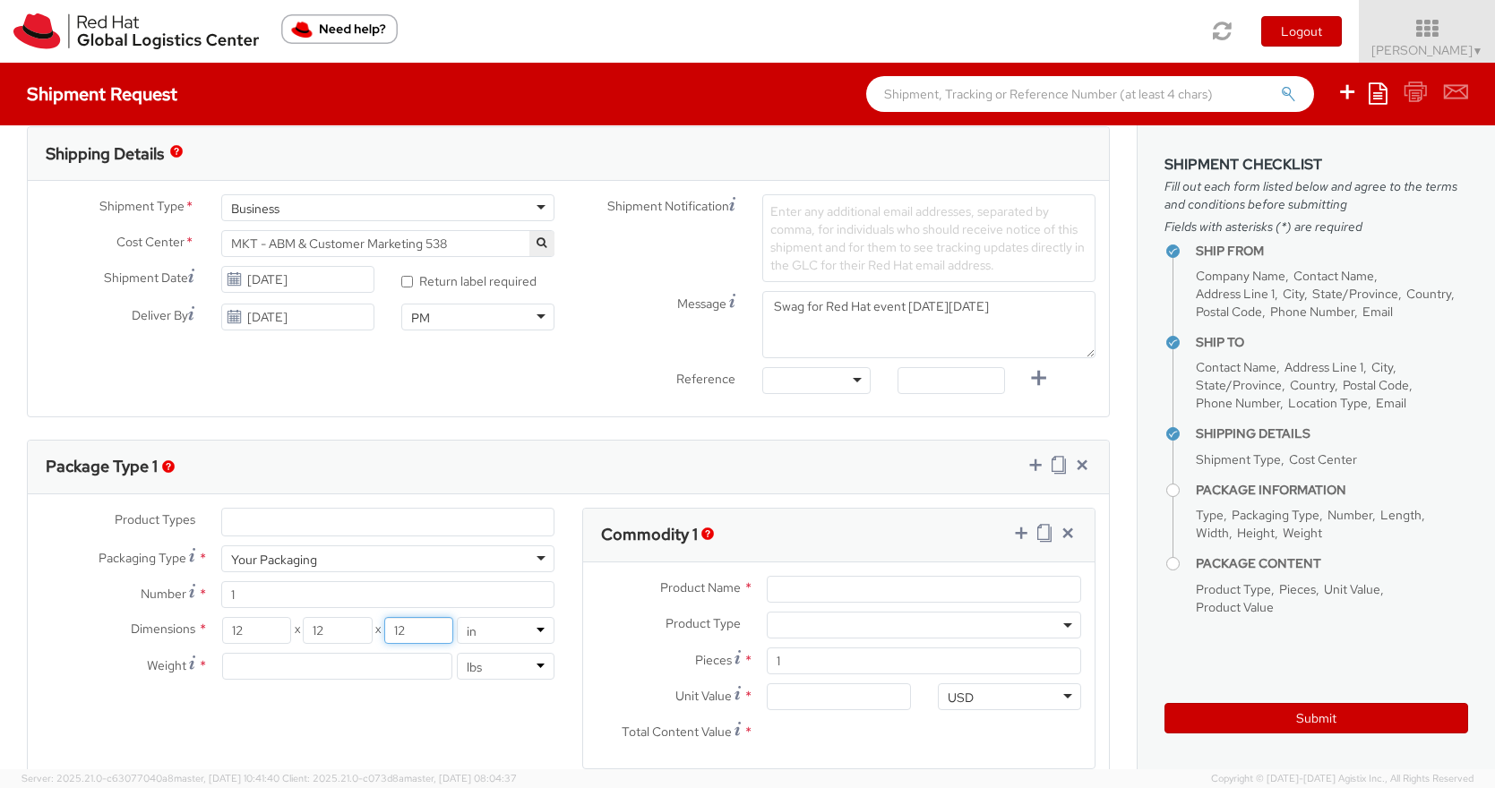
type input "12"
type input "10"
click at [800, 587] on input "Product Name *" at bounding box center [924, 589] width 314 height 27
type input "lunch boxes"
type input "10"
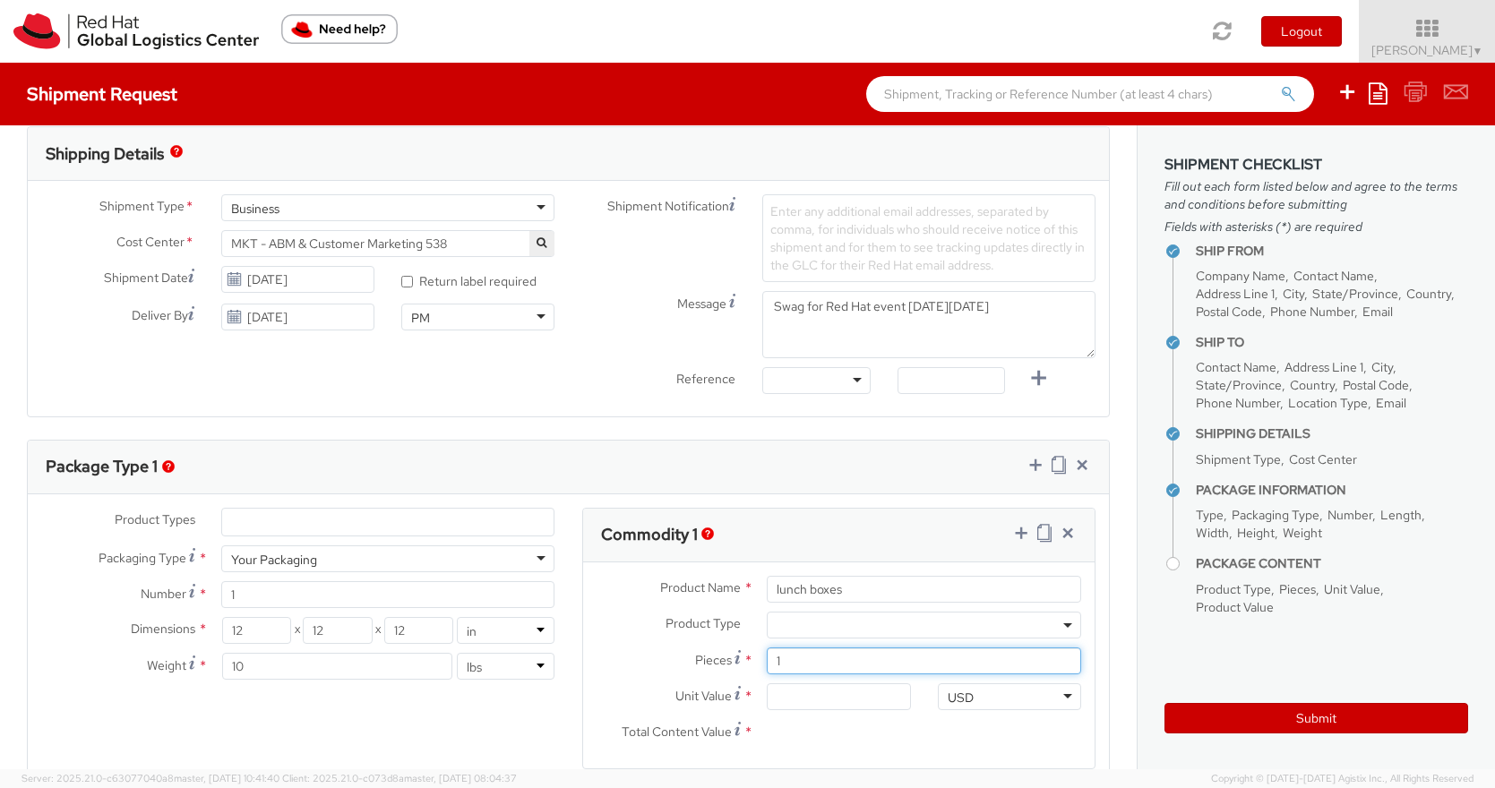
type input "0.00"
type input "1"
type input "20"
type input "1.00"
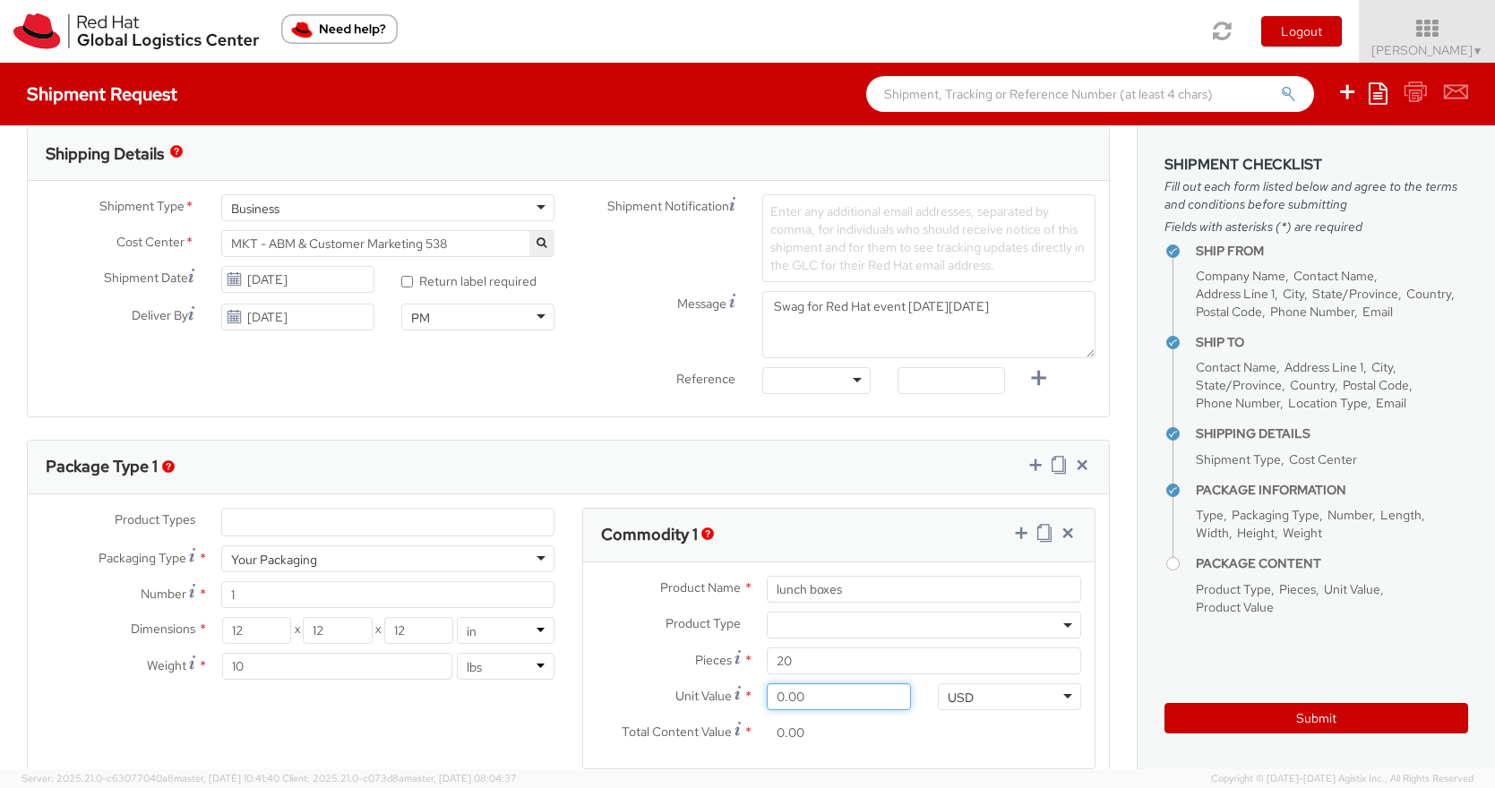
type input "20.00"
type input "0.00"
type input "2.00"
type input "40.00"
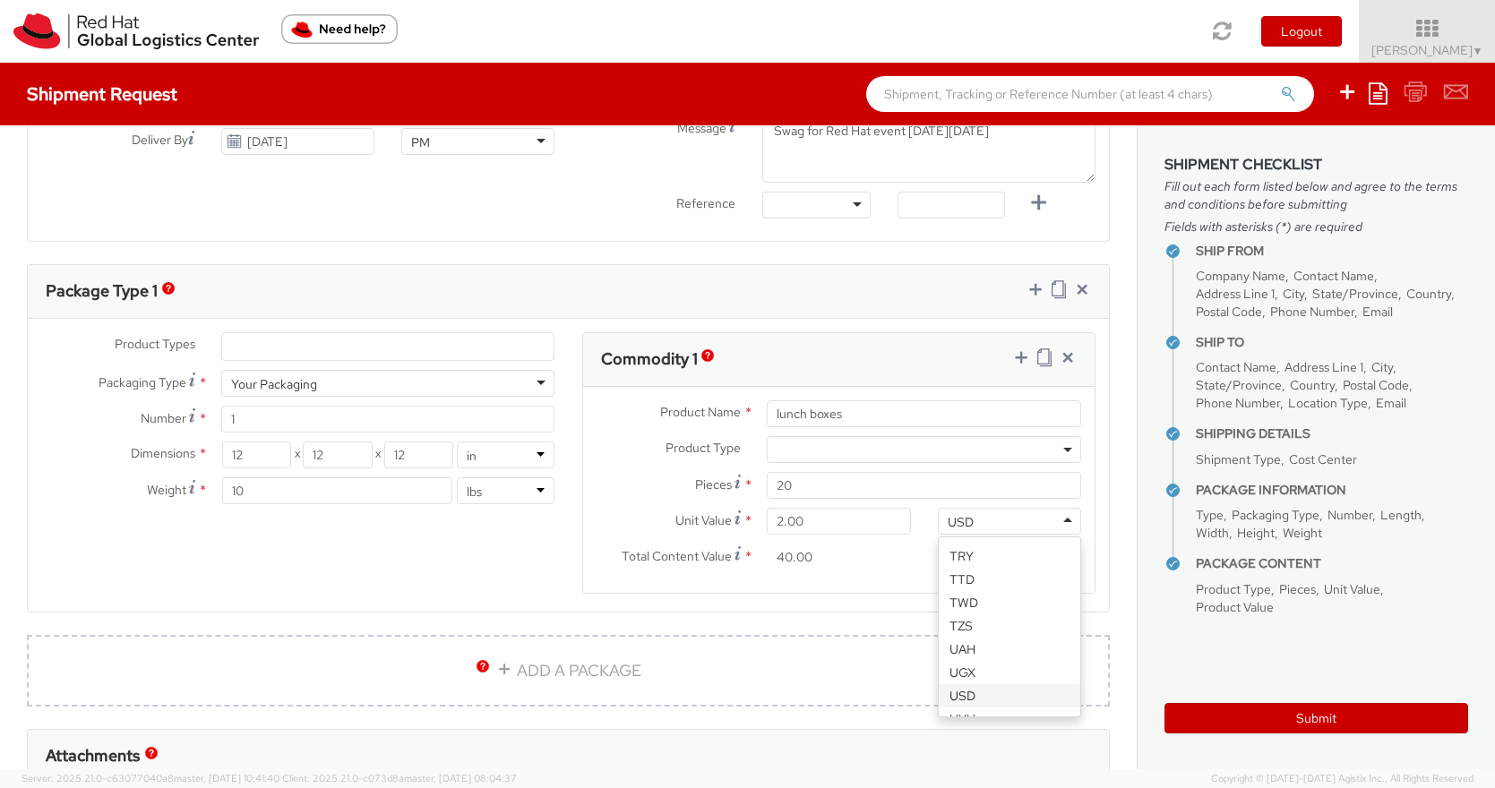
scroll to position [739, 0]
click at [811, 607] on agx-form-section "Commodity 1 Product Name * lunch boxes Product Type * Documents Docking Station…" at bounding box center [839, 472] width 541 height 284
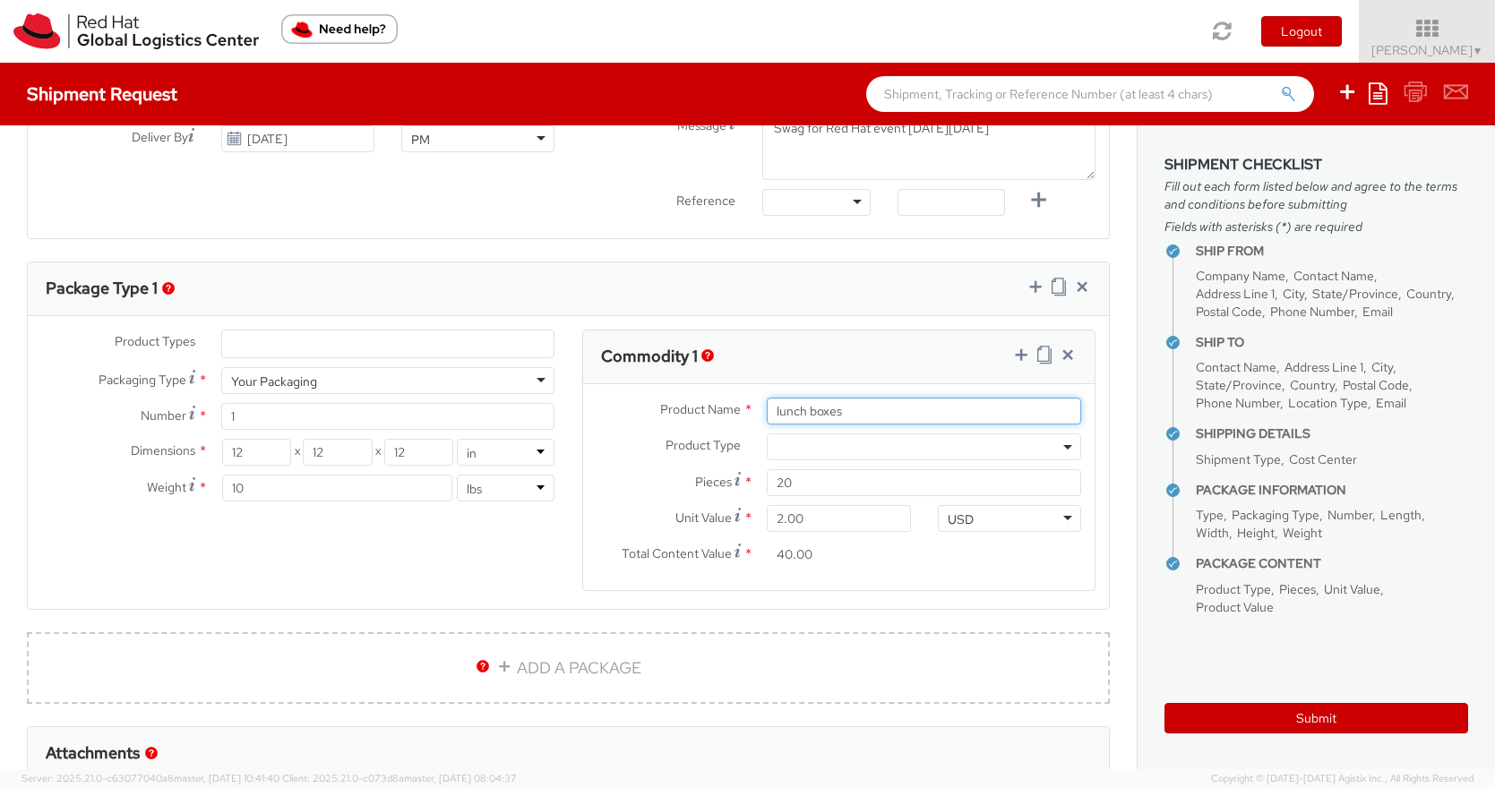
click at [875, 411] on input "lunch boxes" at bounding box center [924, 411] width 314 height 27
type input "l"
type input "swag"
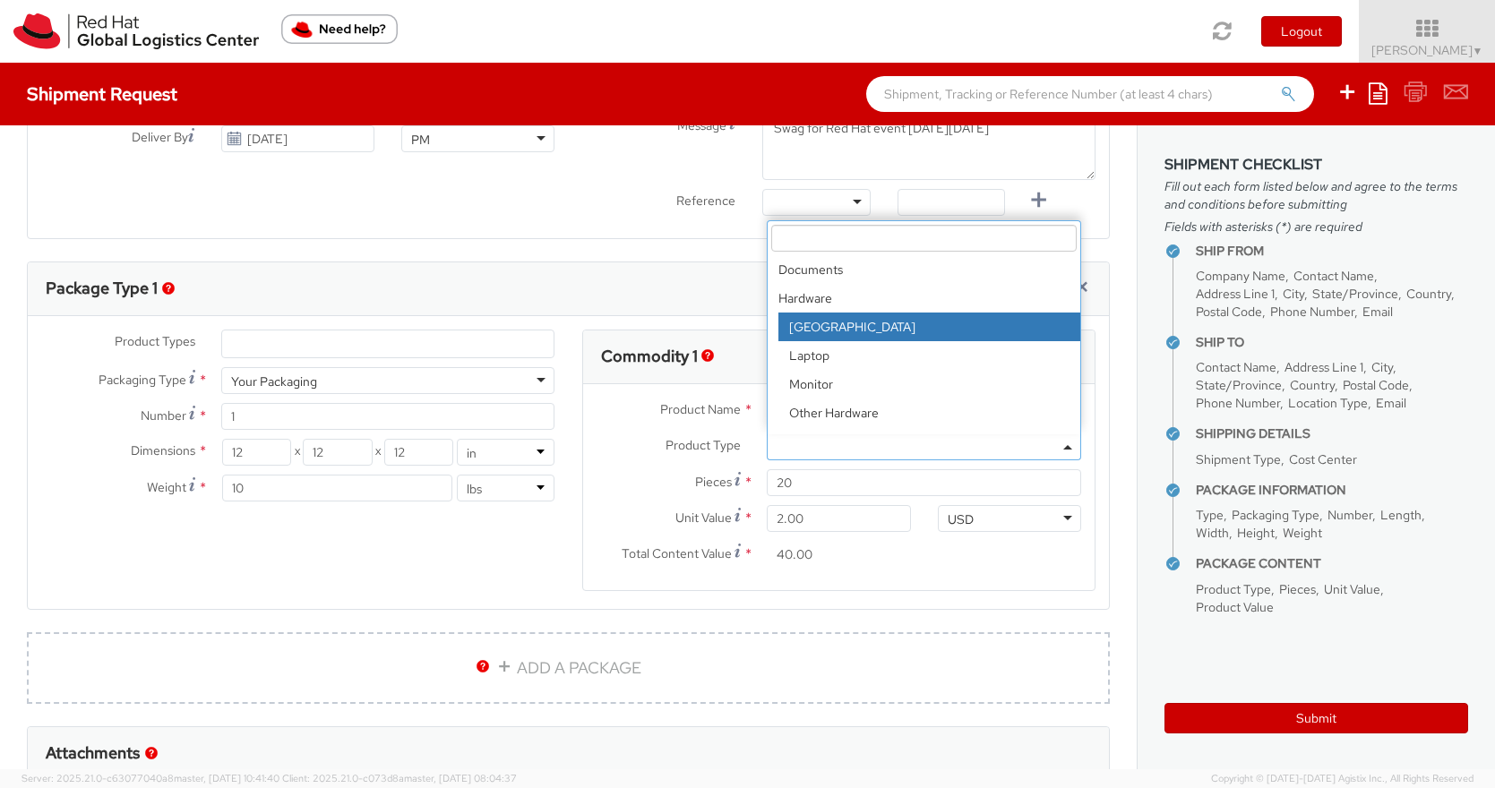
scroll to position [79, 0]
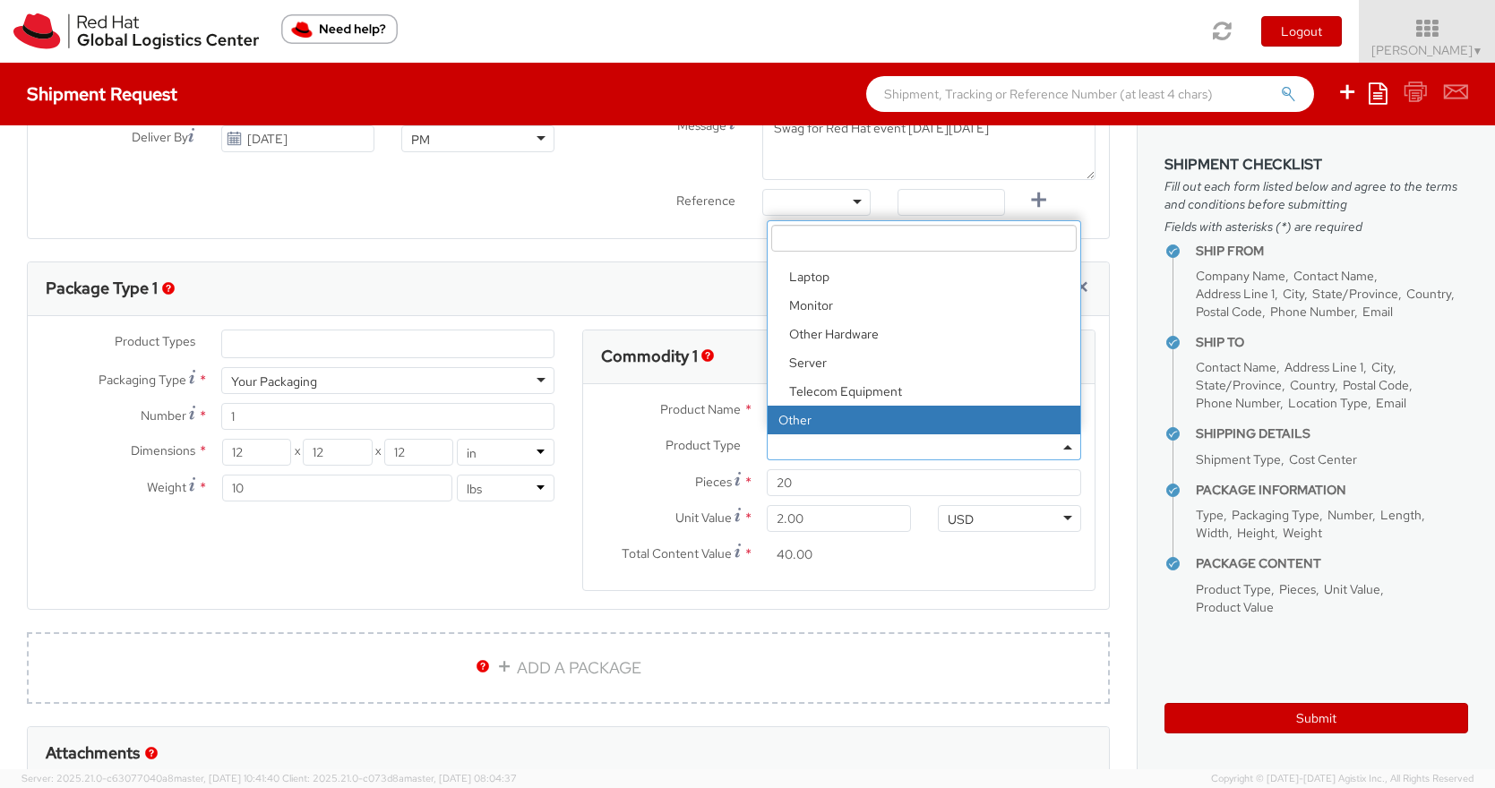
select select "OTHER"
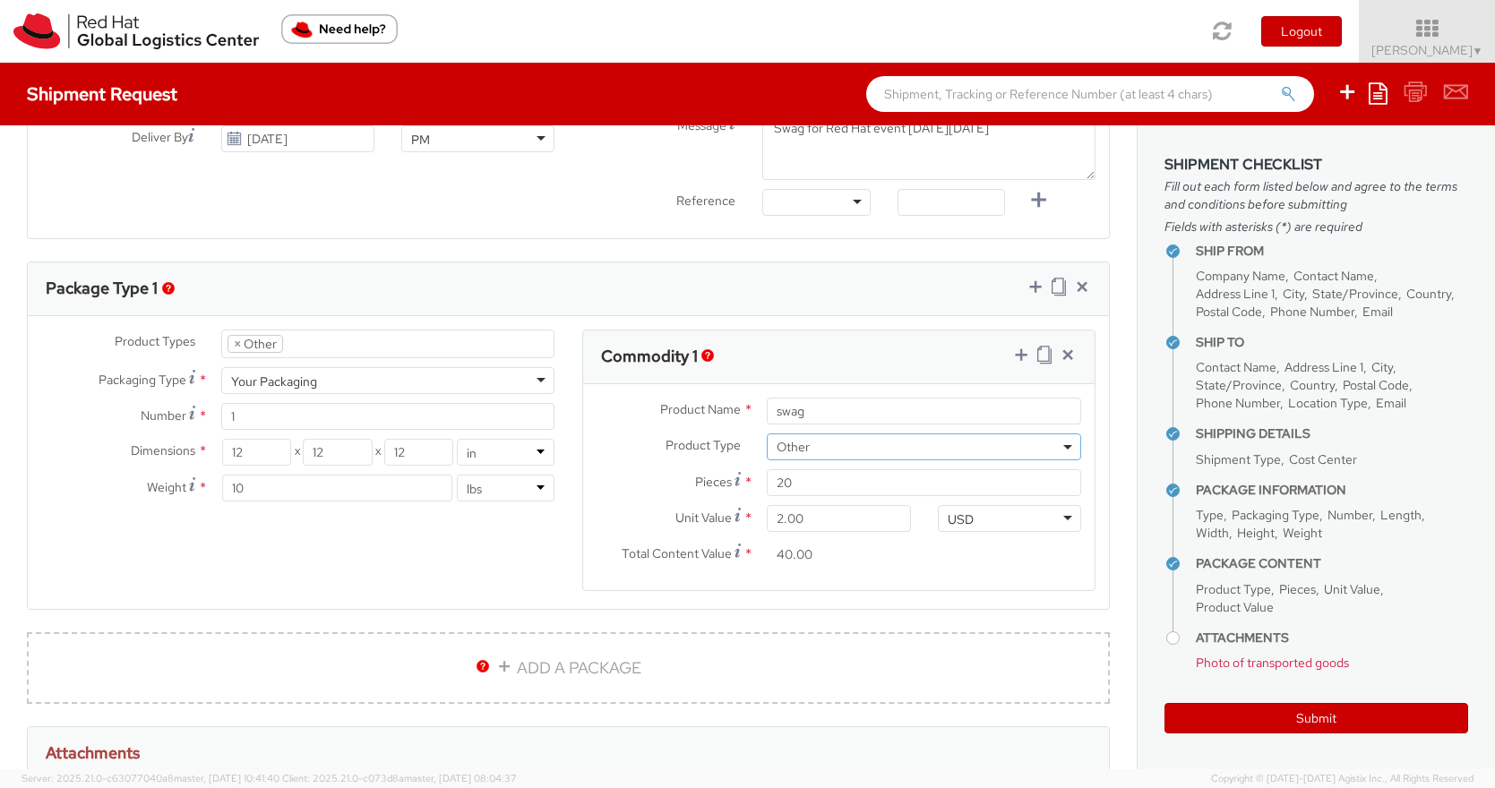
scroll to position [143, 0]
click at [803, 488] on input "20" at bounding box center [924, 482] width 314 height 27
type input "2"
type input "4.00"
type input "0.00"
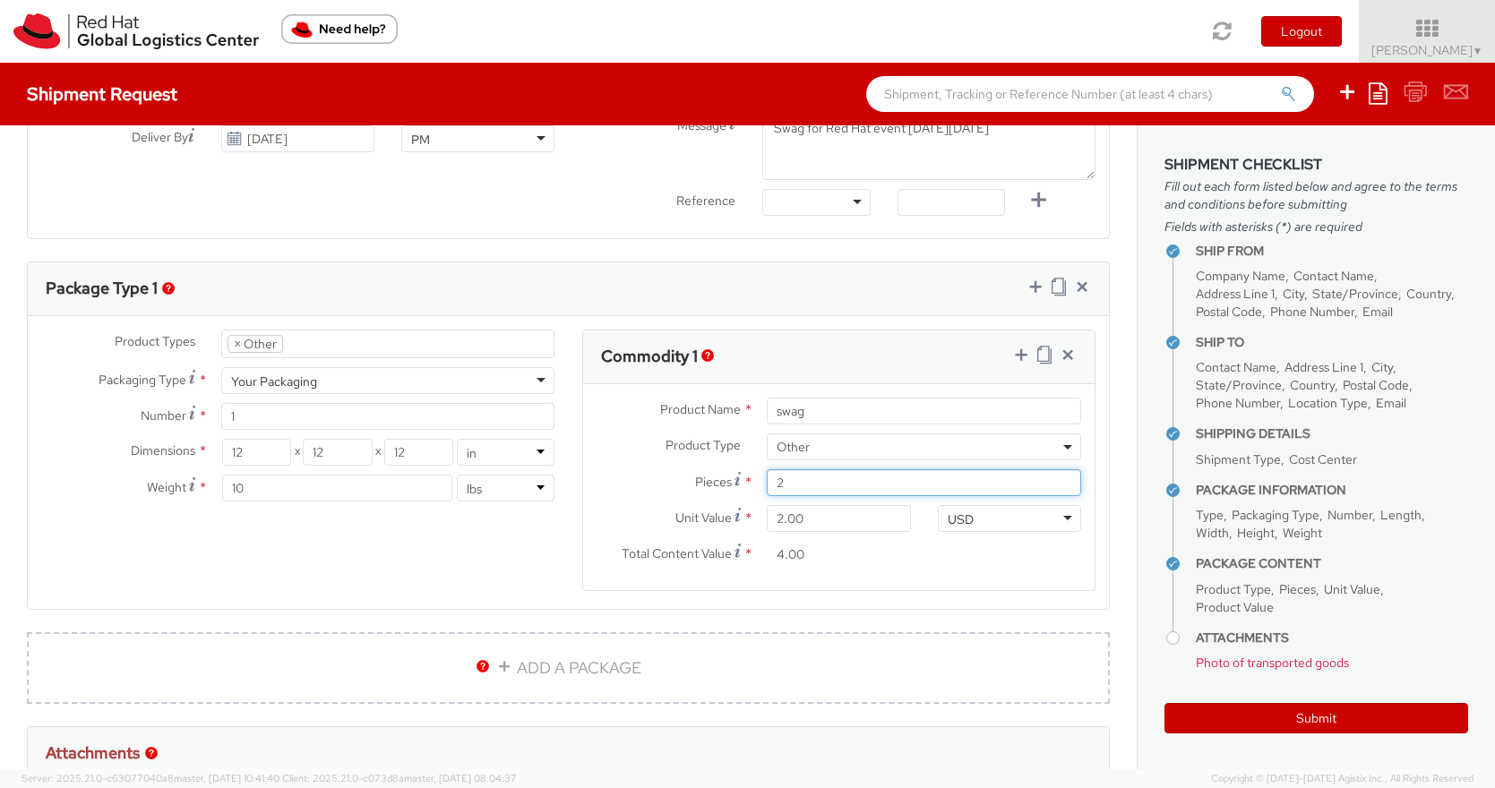
type input "0.00"
type input "40"
click at [804, 524] on input "0.00" at bounding box center [839, 518] width 144 height 27
type input "5.00"
type input "200.00"
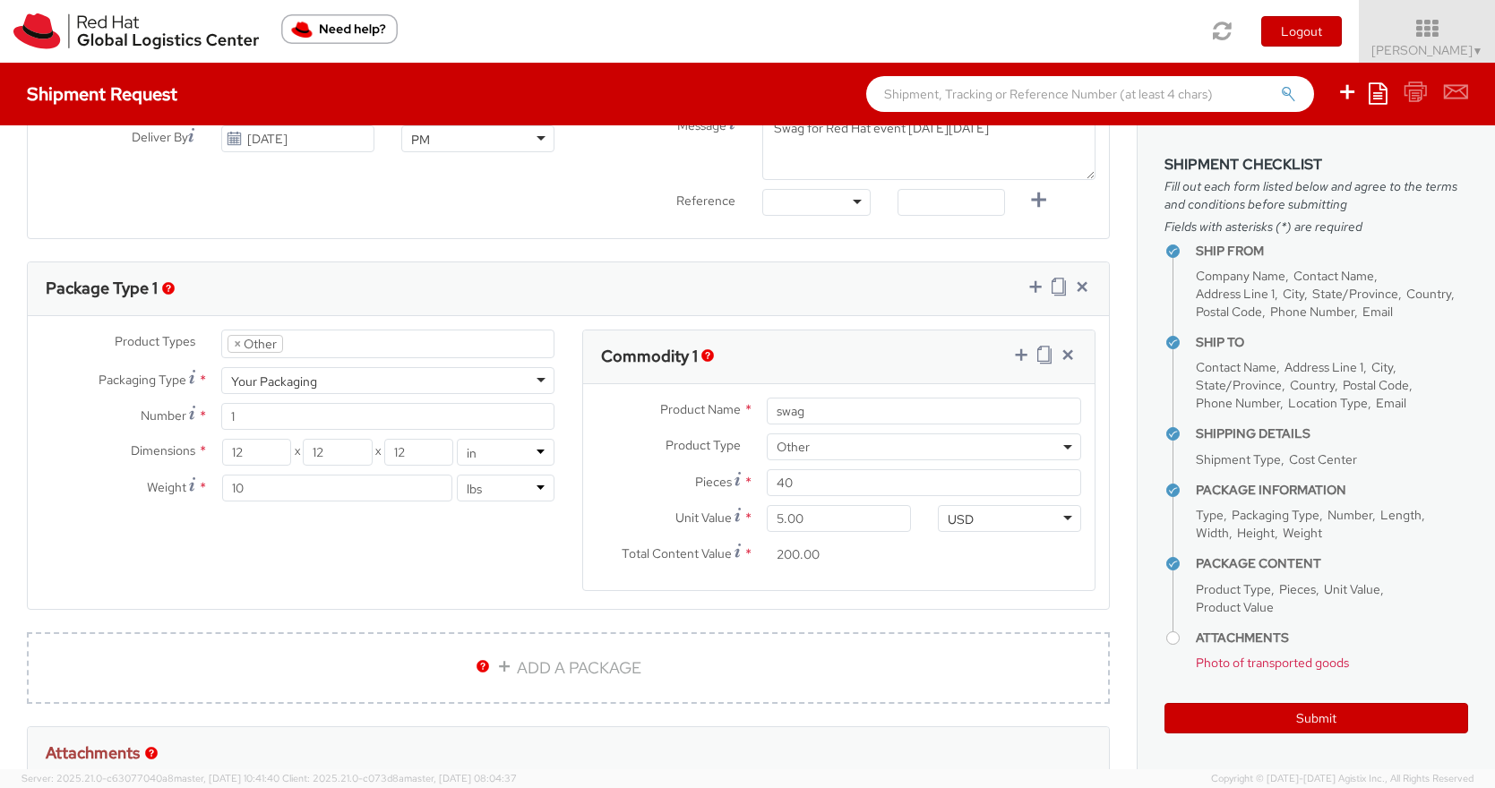
click at [763, 600] on agx-form-section "Commodity 1 Product Name * swag Product Type * Documents Docking Station Laptop…" at bounding box center [839, 472] width 541 height 284
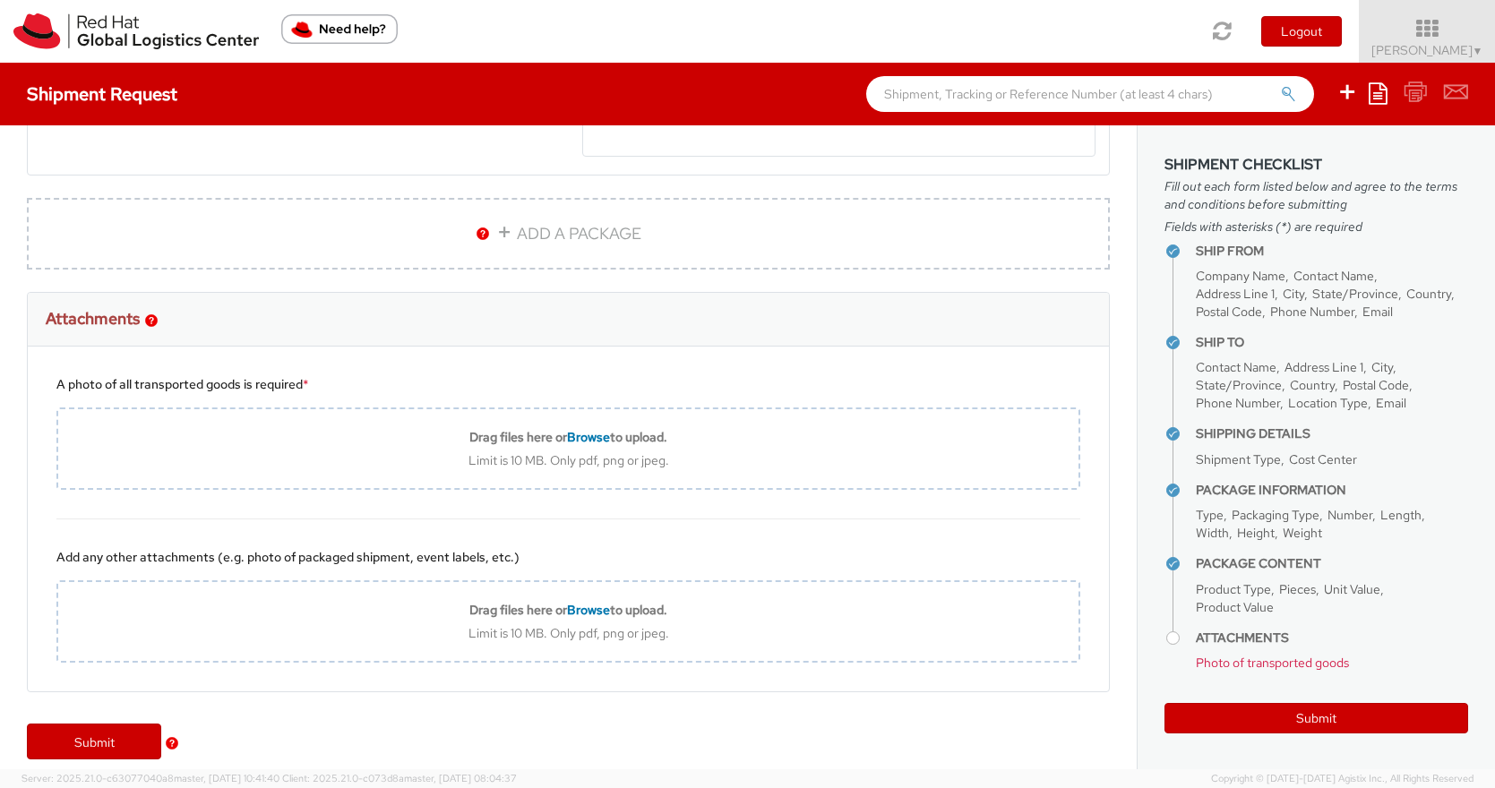
scroll to position [1174, 0]
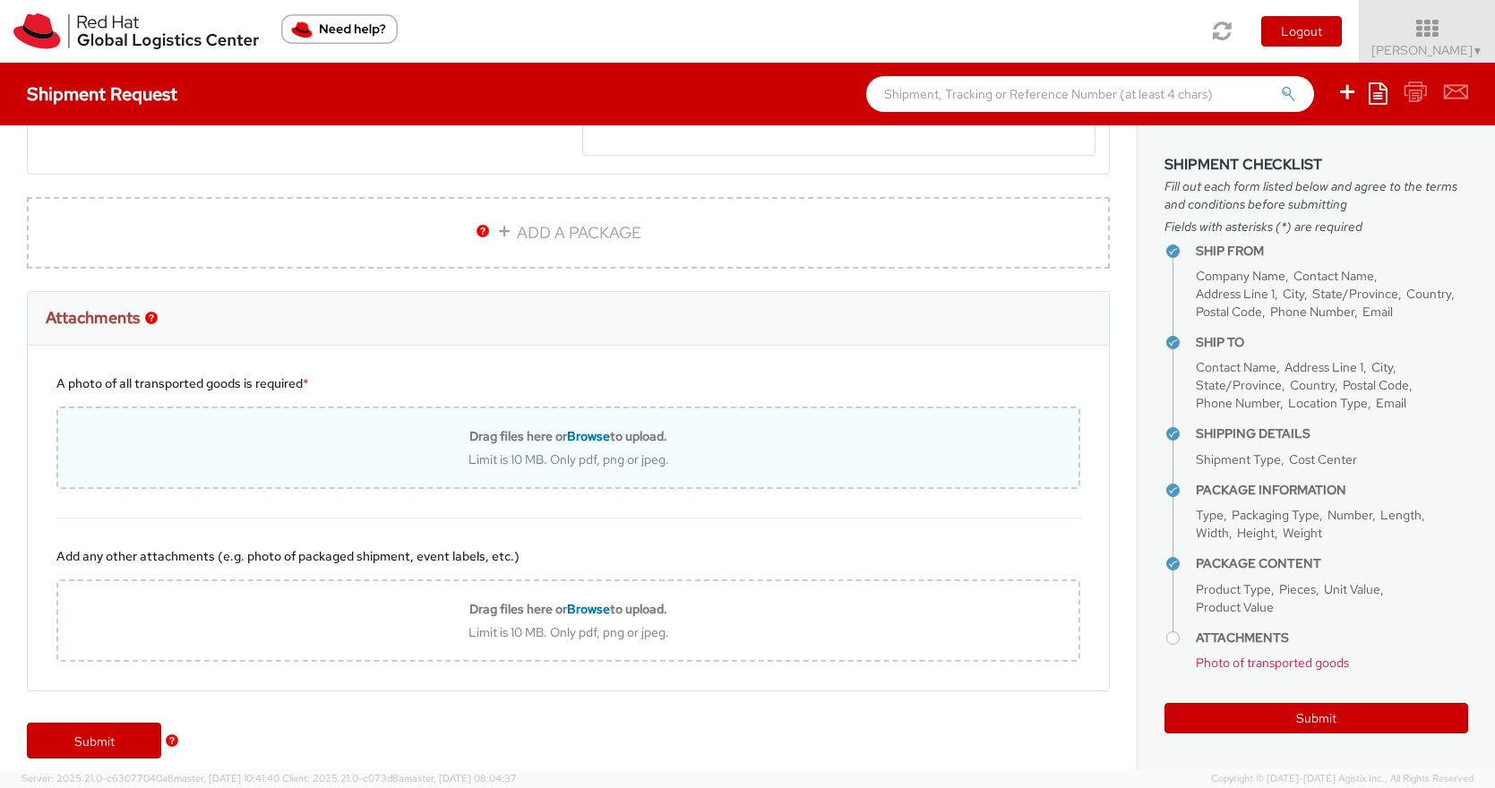
click at [596, 441] on span "Browse" at bounding box center [588, 436] width 43 height 16
type input "C:\fakepath\40168449 Lunch Tote PROOF.jpg"
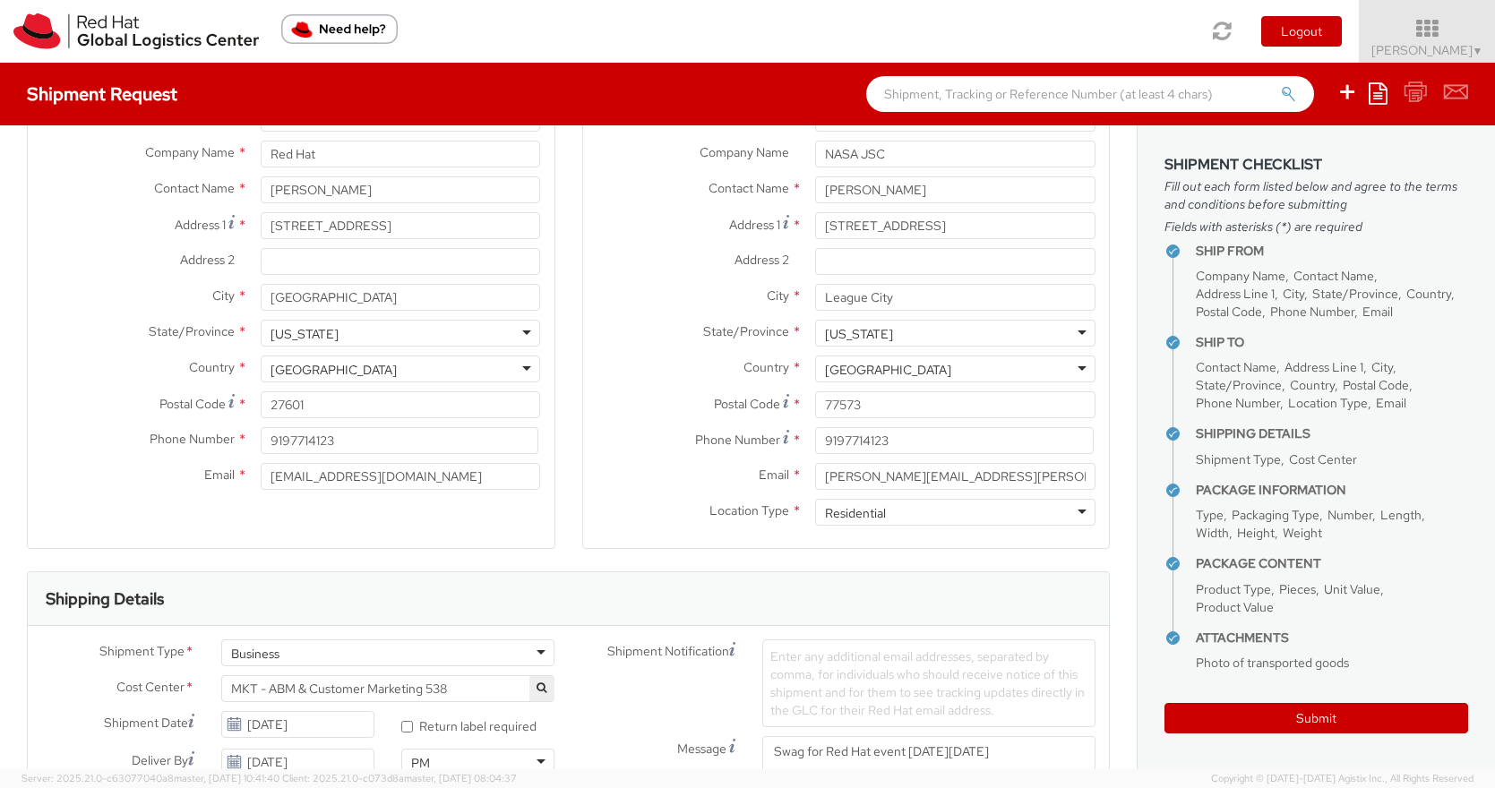
scroll to position [0, 0]
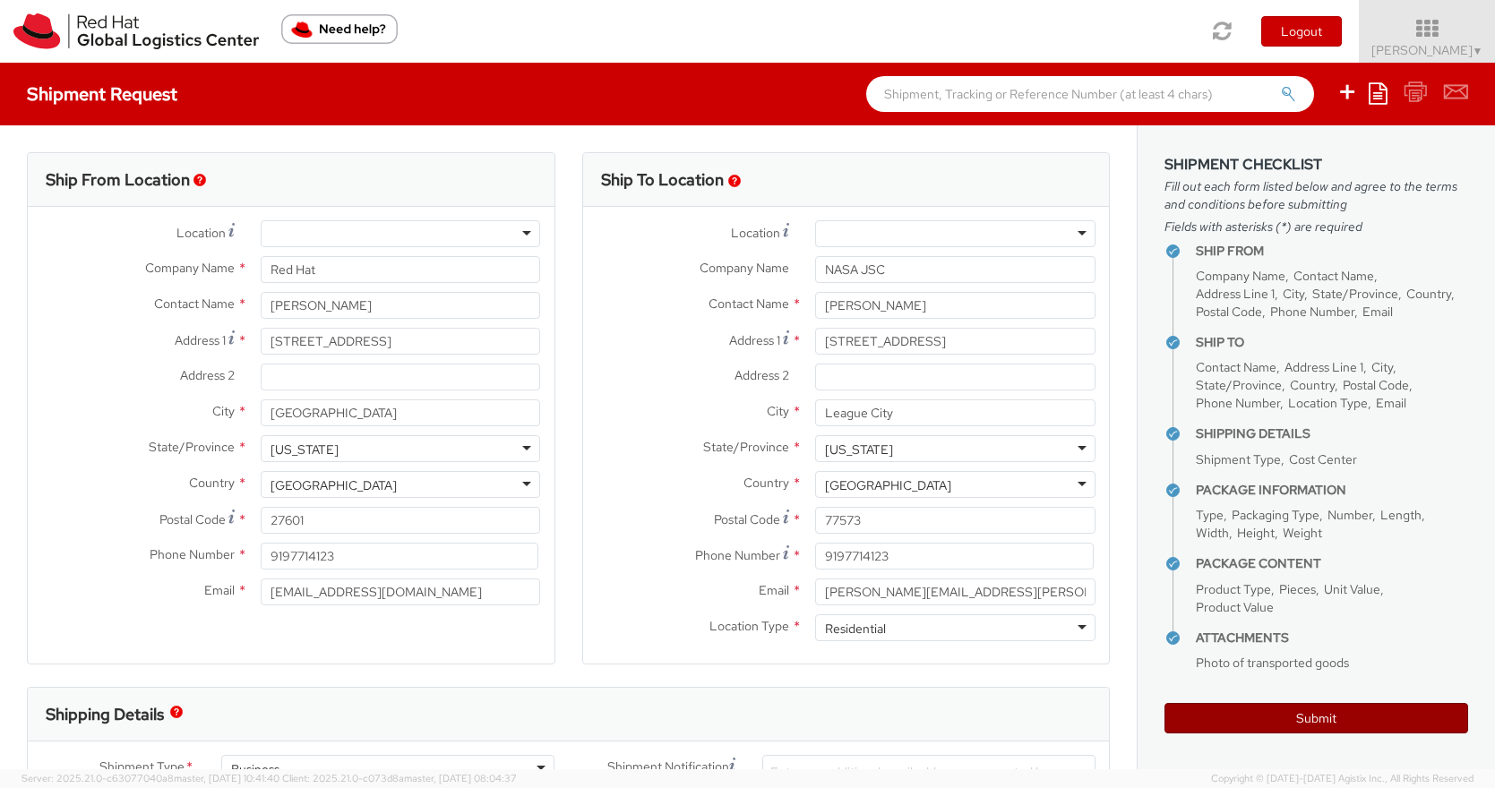
click at [1305, 724] on button "Submit" at bounding box center [1316, 718] width 304 height 30
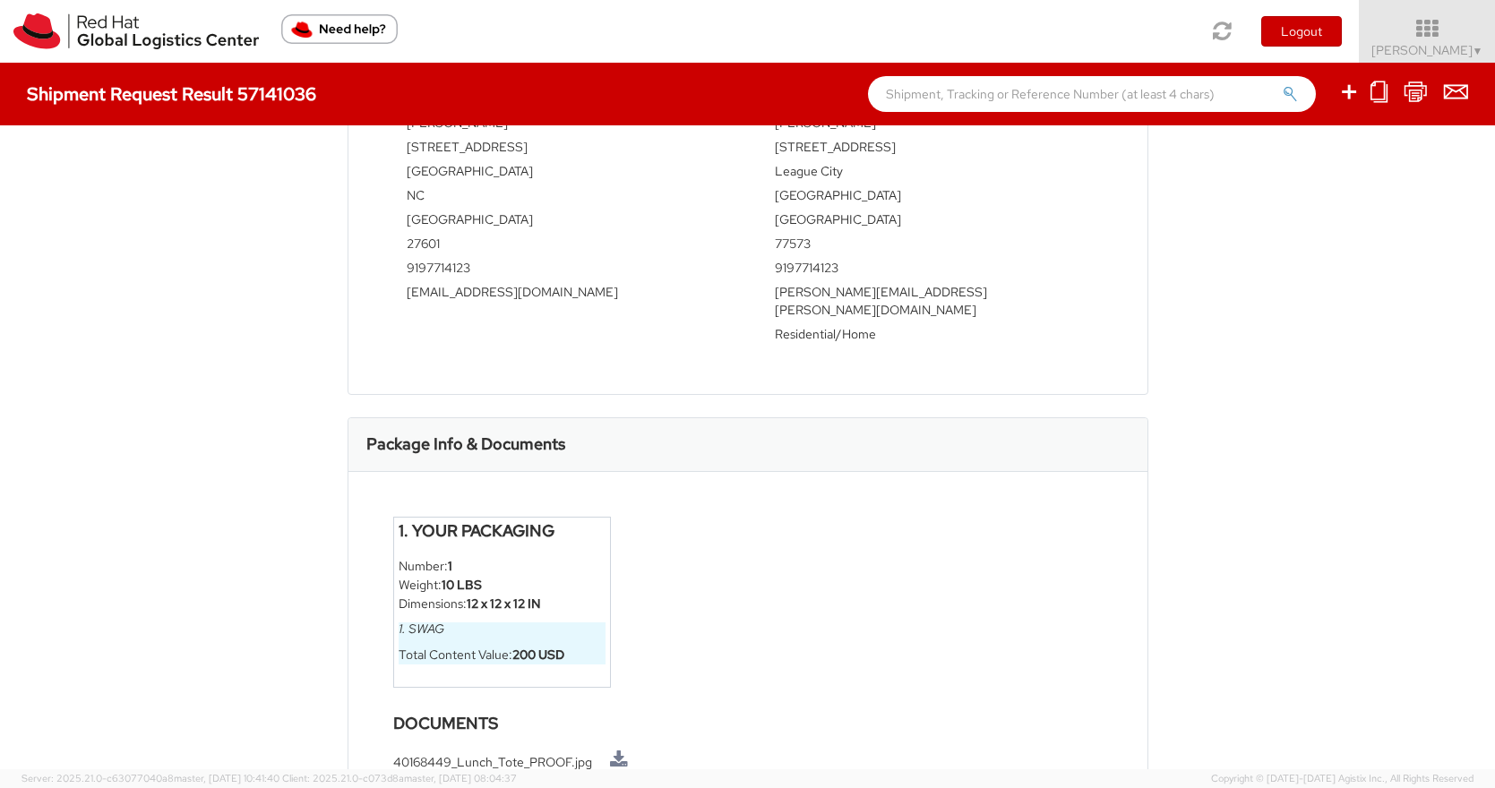
scroll to position [682, 0]
